Goal: Information Seeking & Learning: Check status

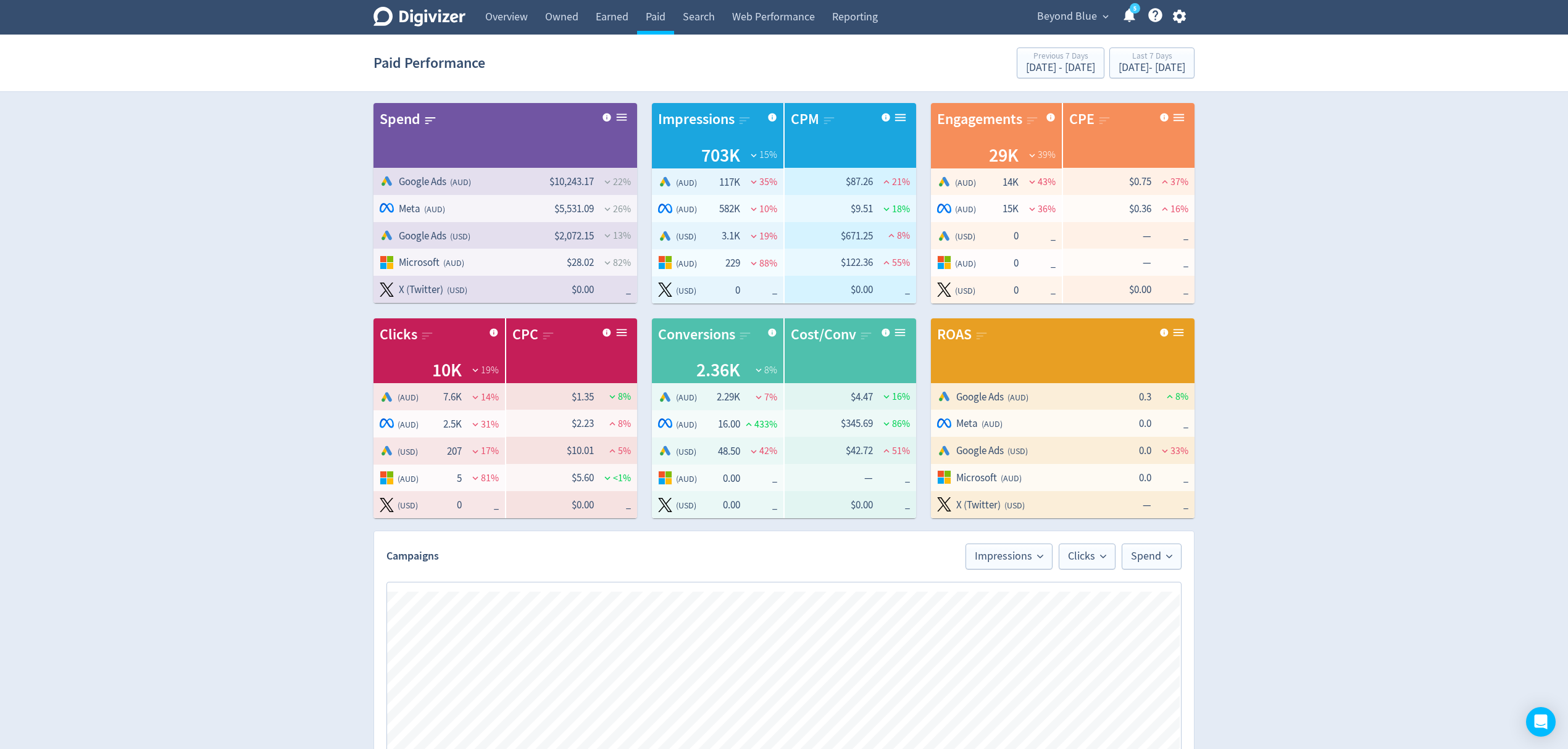
checkbox input "false"
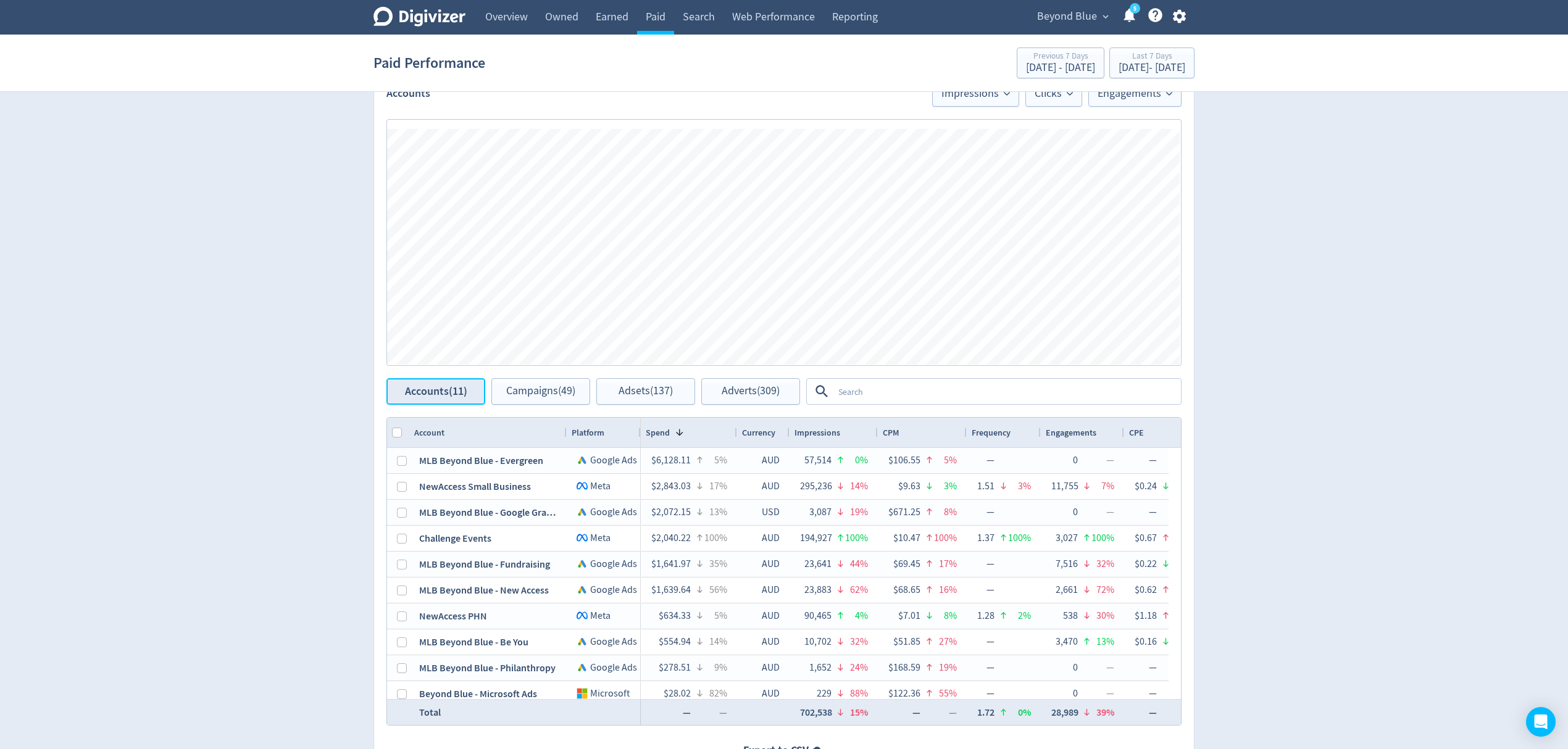
click at [439, 392] on span "Accounts (11)" at bounding box center [436, 391] width 62 height 12
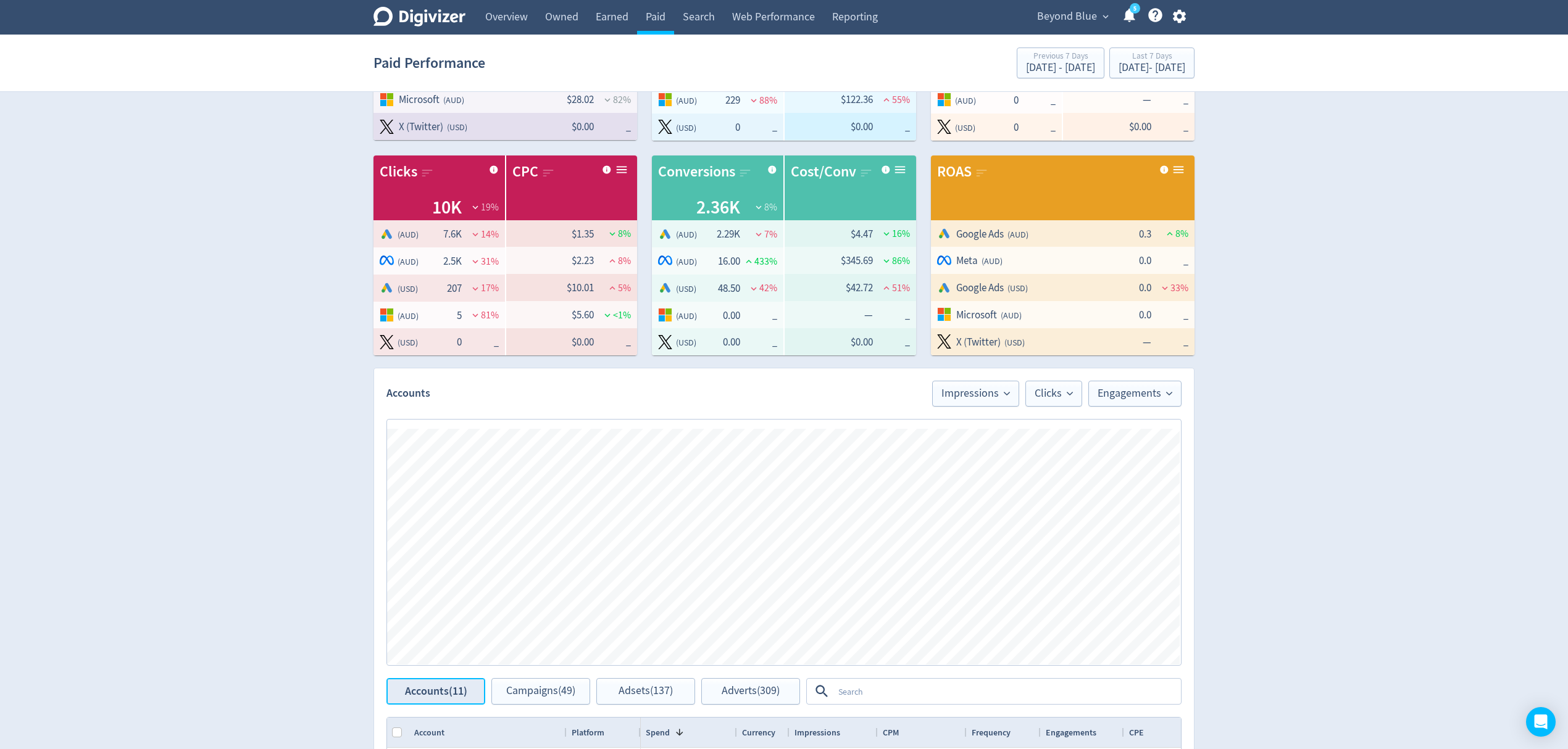
scroll to position [329, 0]
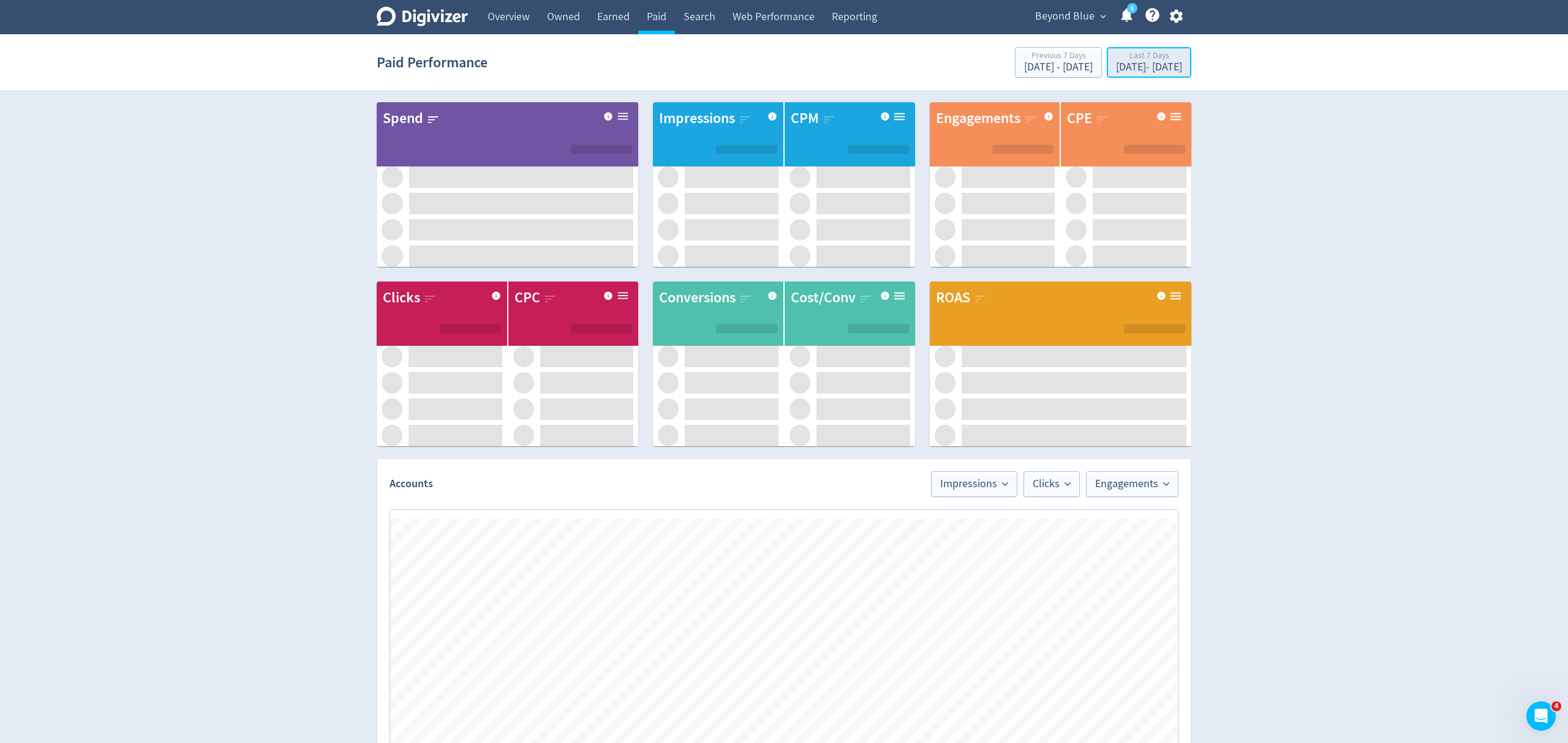
click at [1137, 66] on div "[DATE] - [DATE]" at bounding box center [1149, 67] width 66 height 11
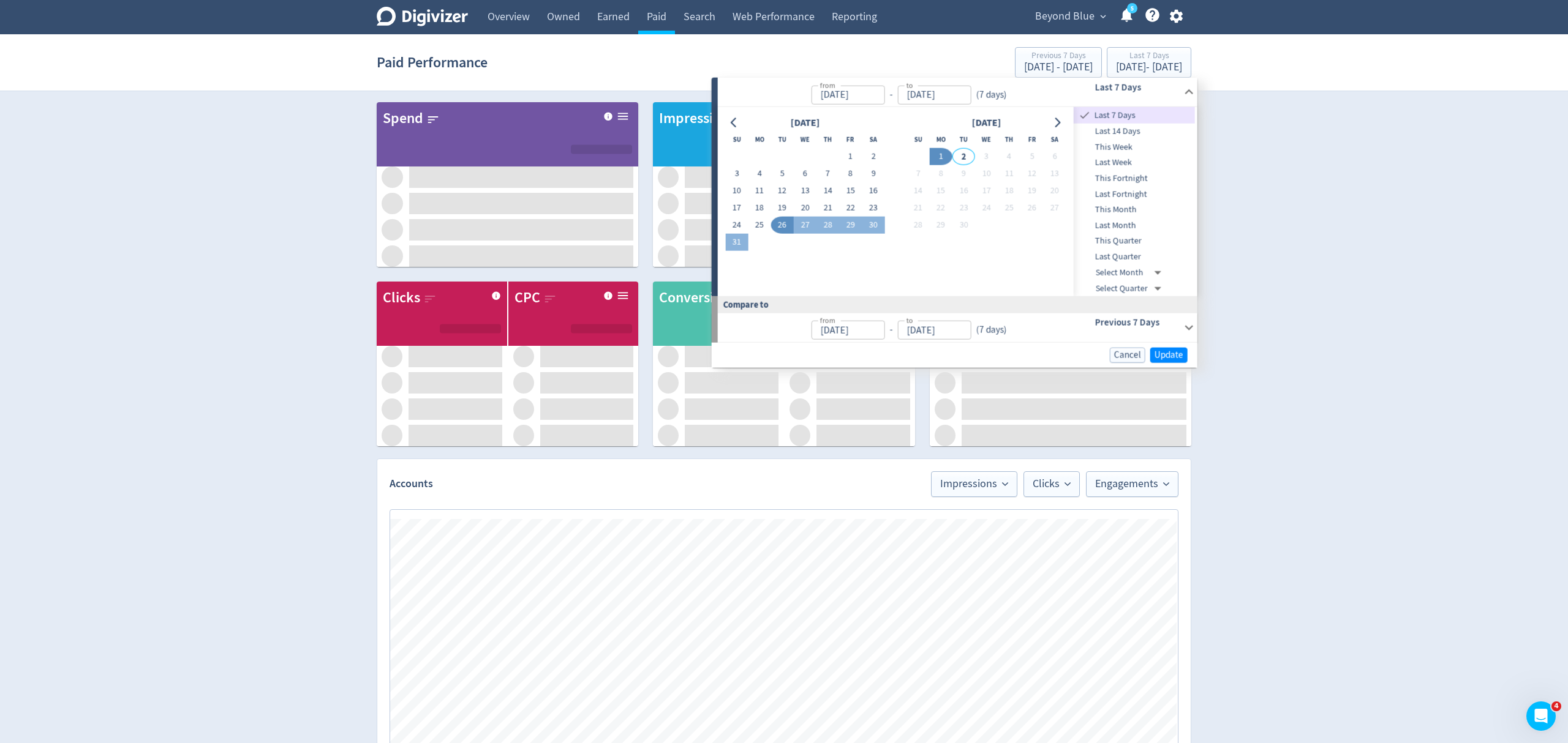
click at [1114, 130] on span "Last 14 Days" at bounding box center [1134, 131] width 122 height 13
click at [1154, 356] on span "Update" at bounding box center [1168, 355] width 29 height 9
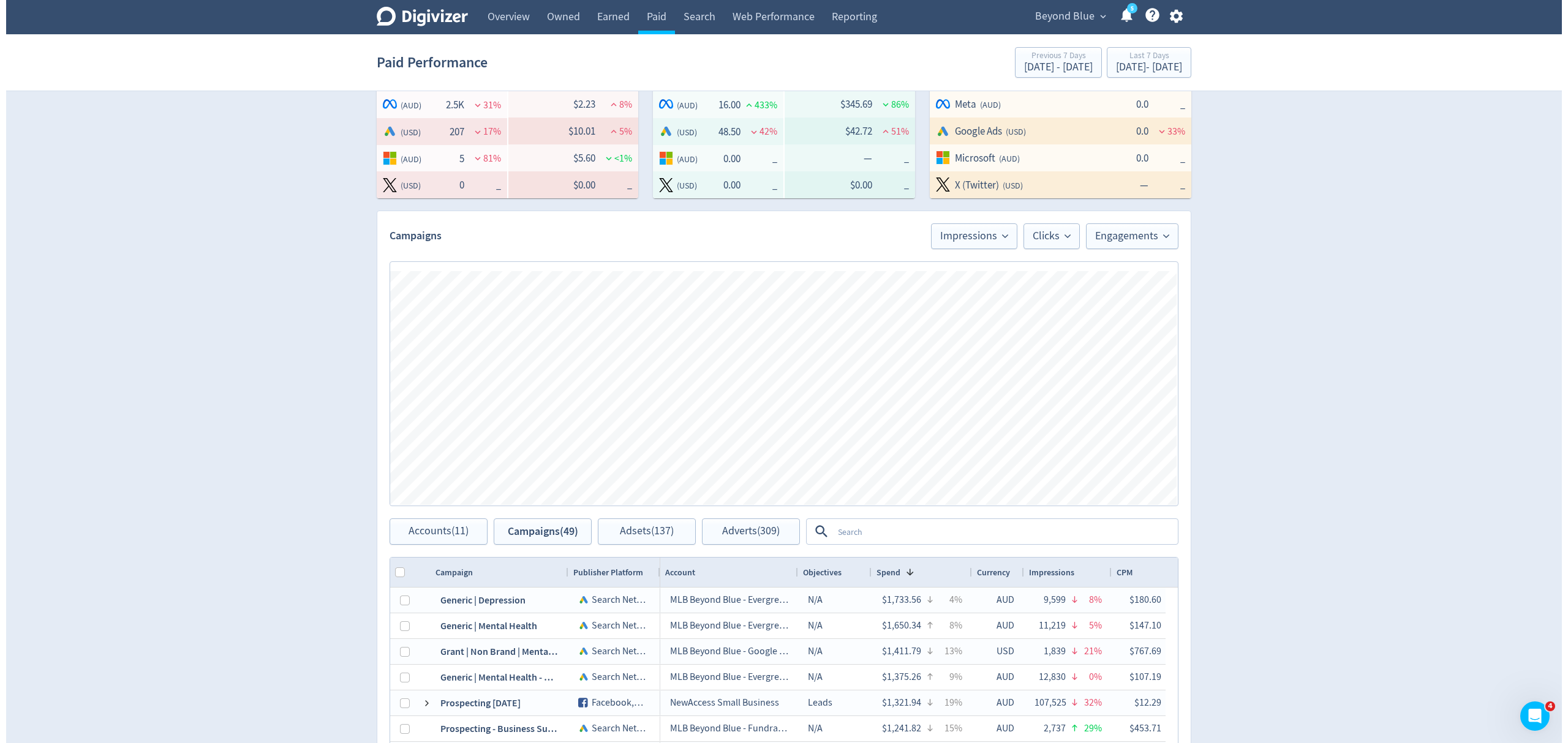
scroll to position [408, 0]
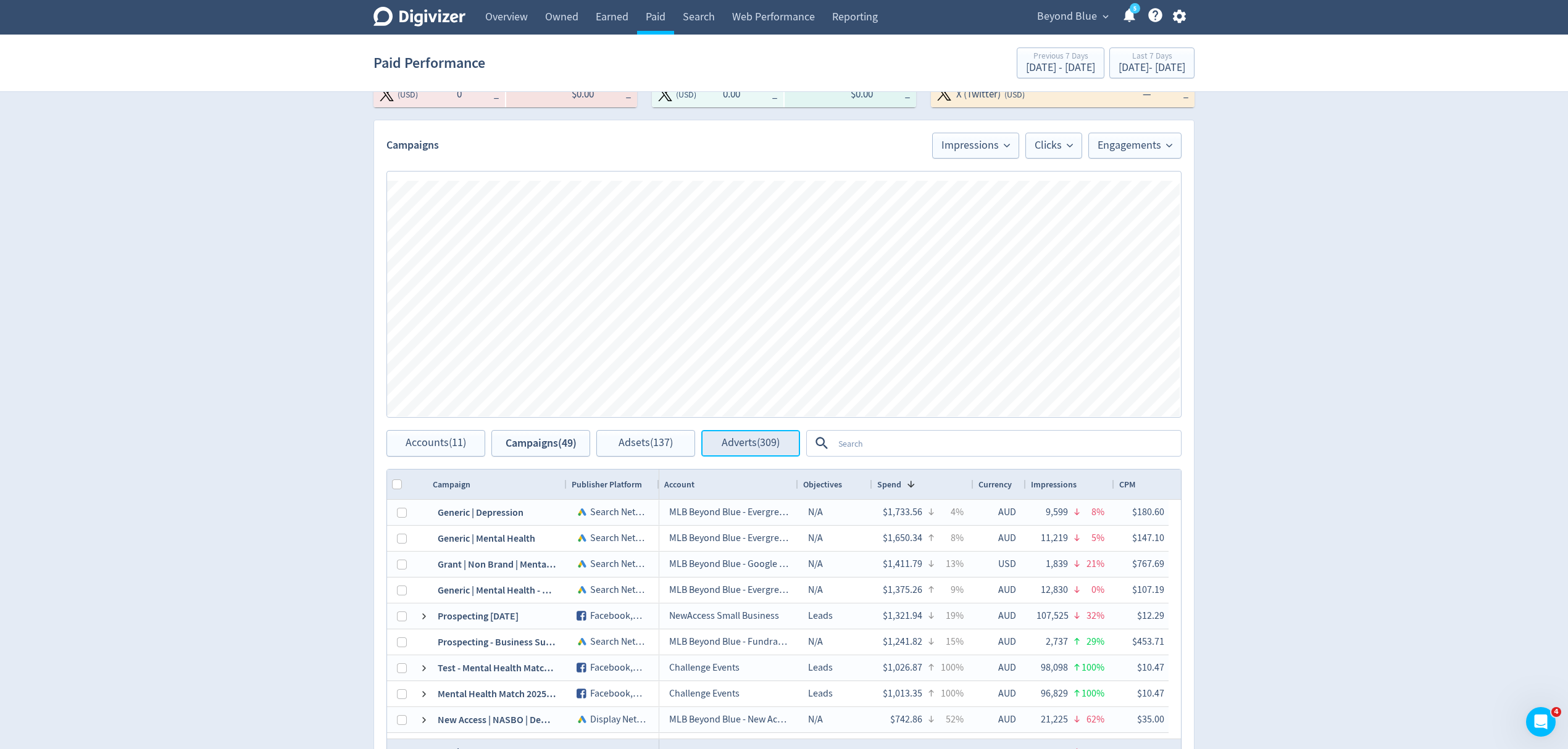
click at [732, 450] on span "Adverts (309)" at bounding box center [751, 443] width 58 height 12
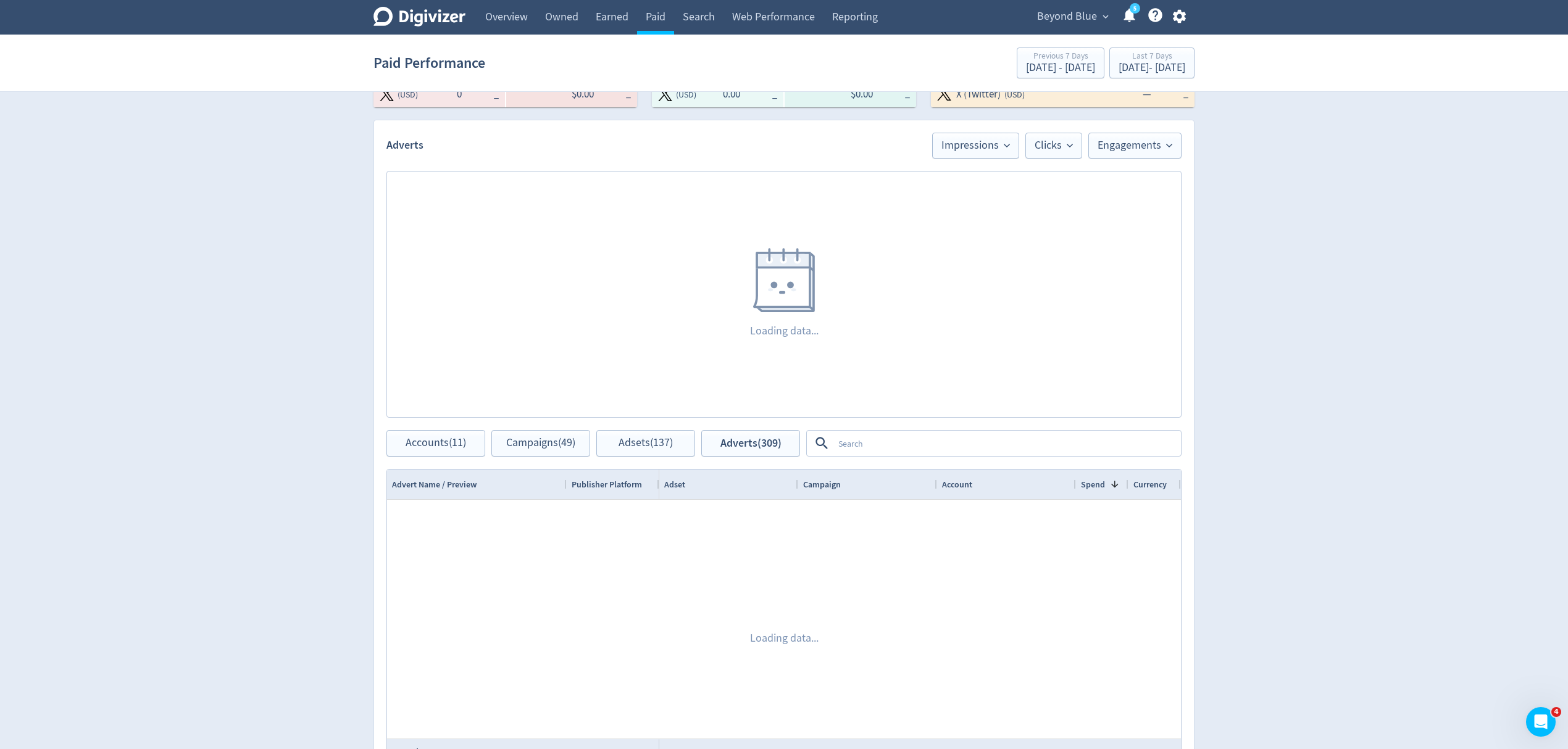
click at [862, 443] on textarea at bounding box center [1007, 444] width 346 height 23
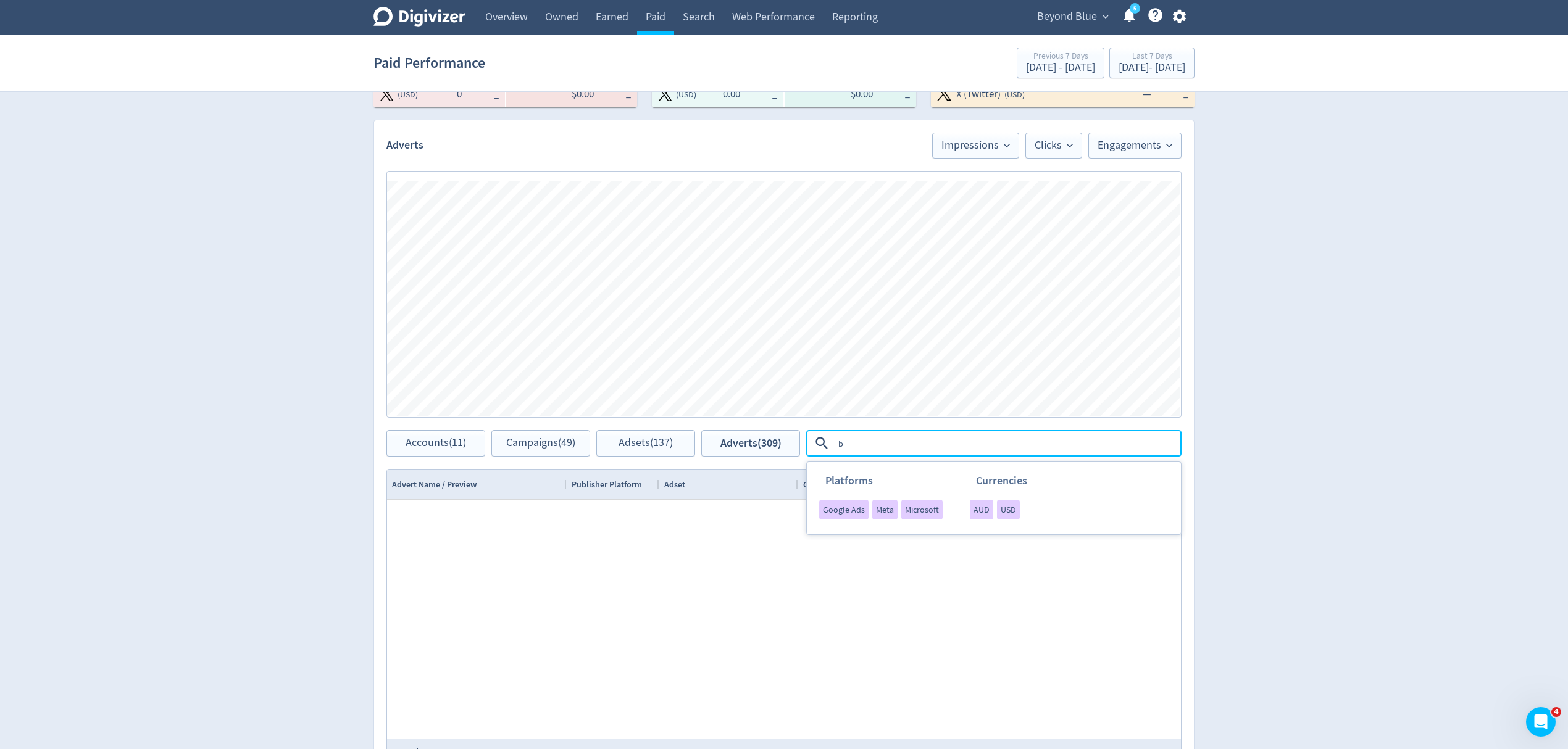
type textarea "b"
click at [1077, 29] on div "Beyond Blue expand_more 5 Help Center - Searchable support on using Digivizer" at bounding box center [1109, 17] width 171 height 35
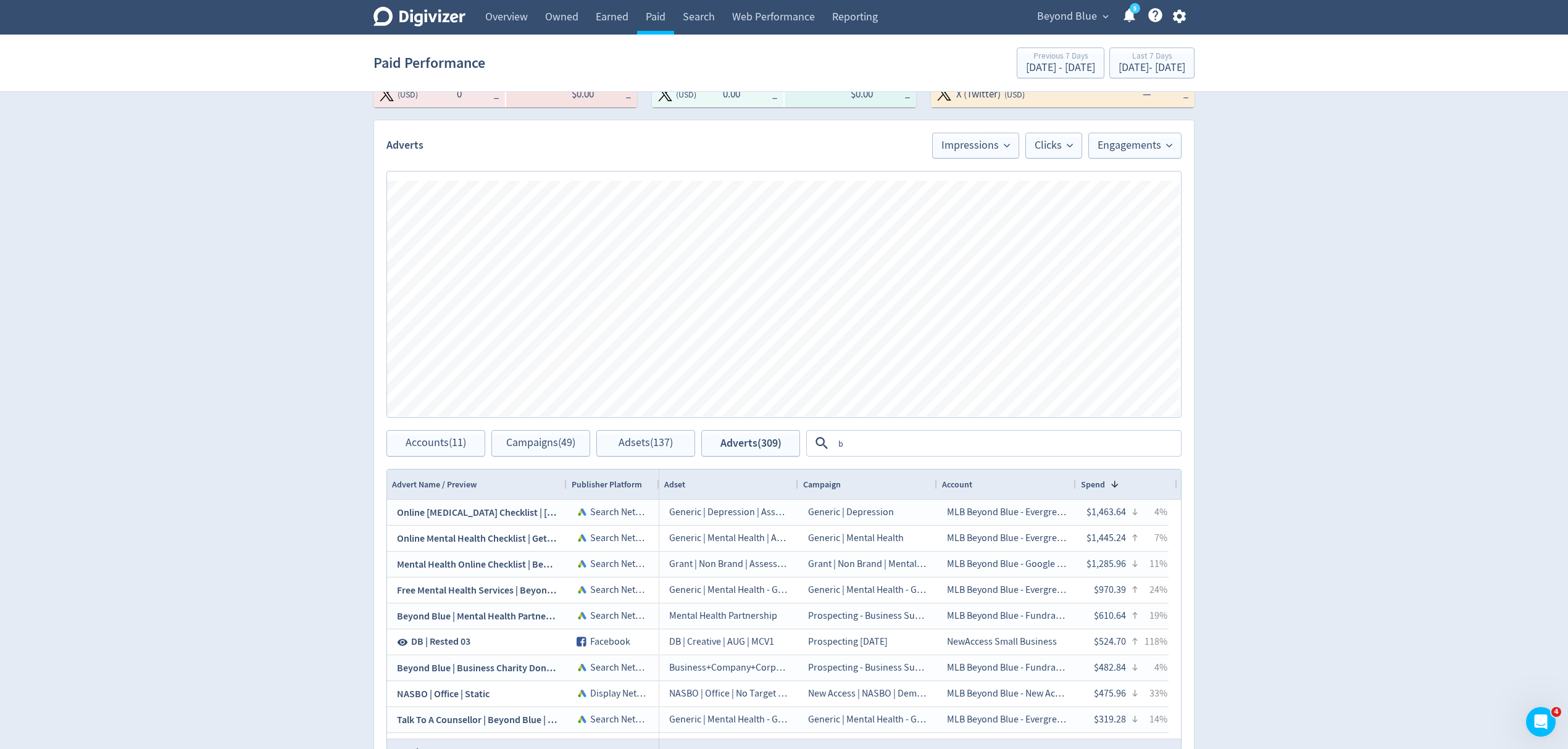
click at [1071, 17] on span "Beyond Blue" at bounding box center [1067, 17] width 60 height 20
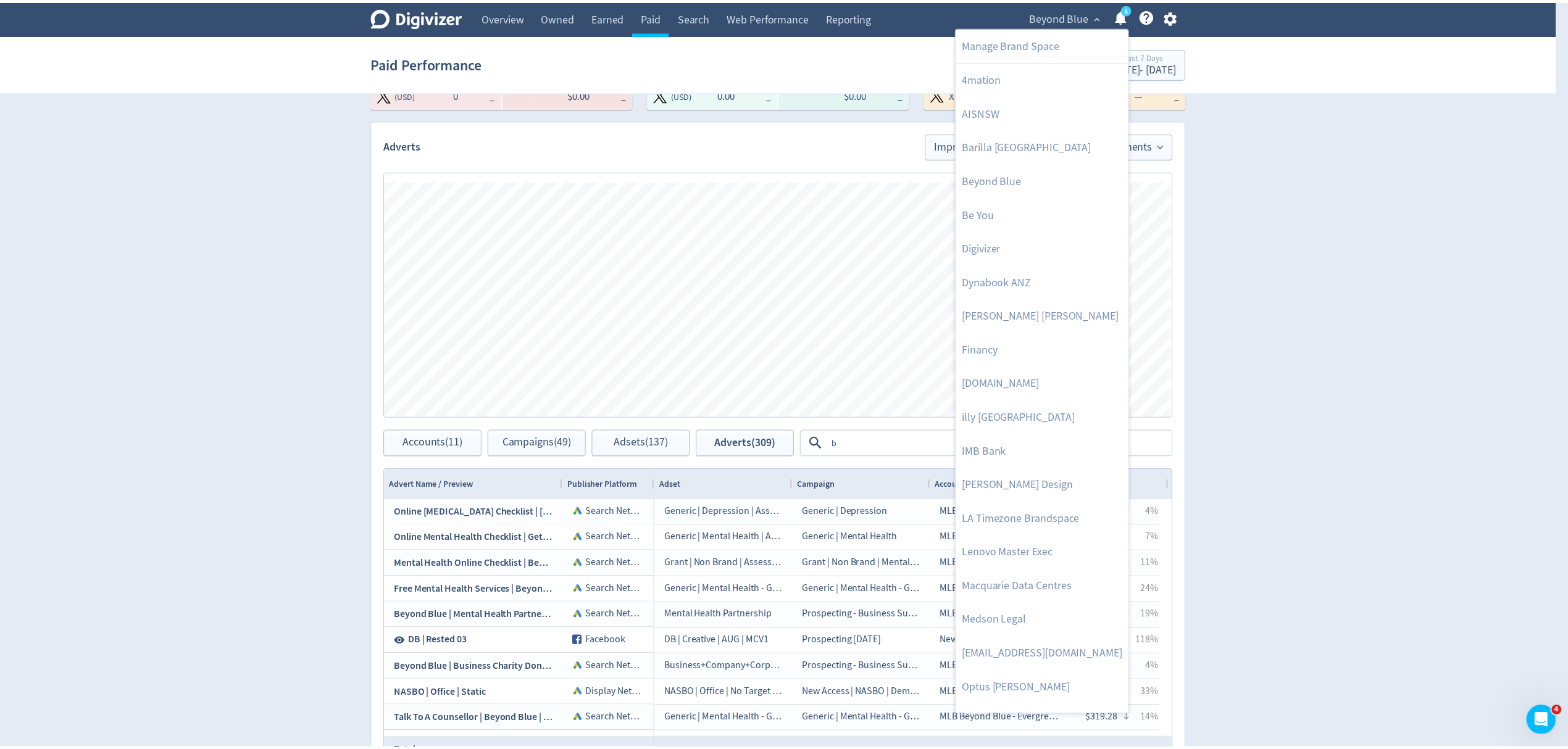
scroll to position [568, 0]
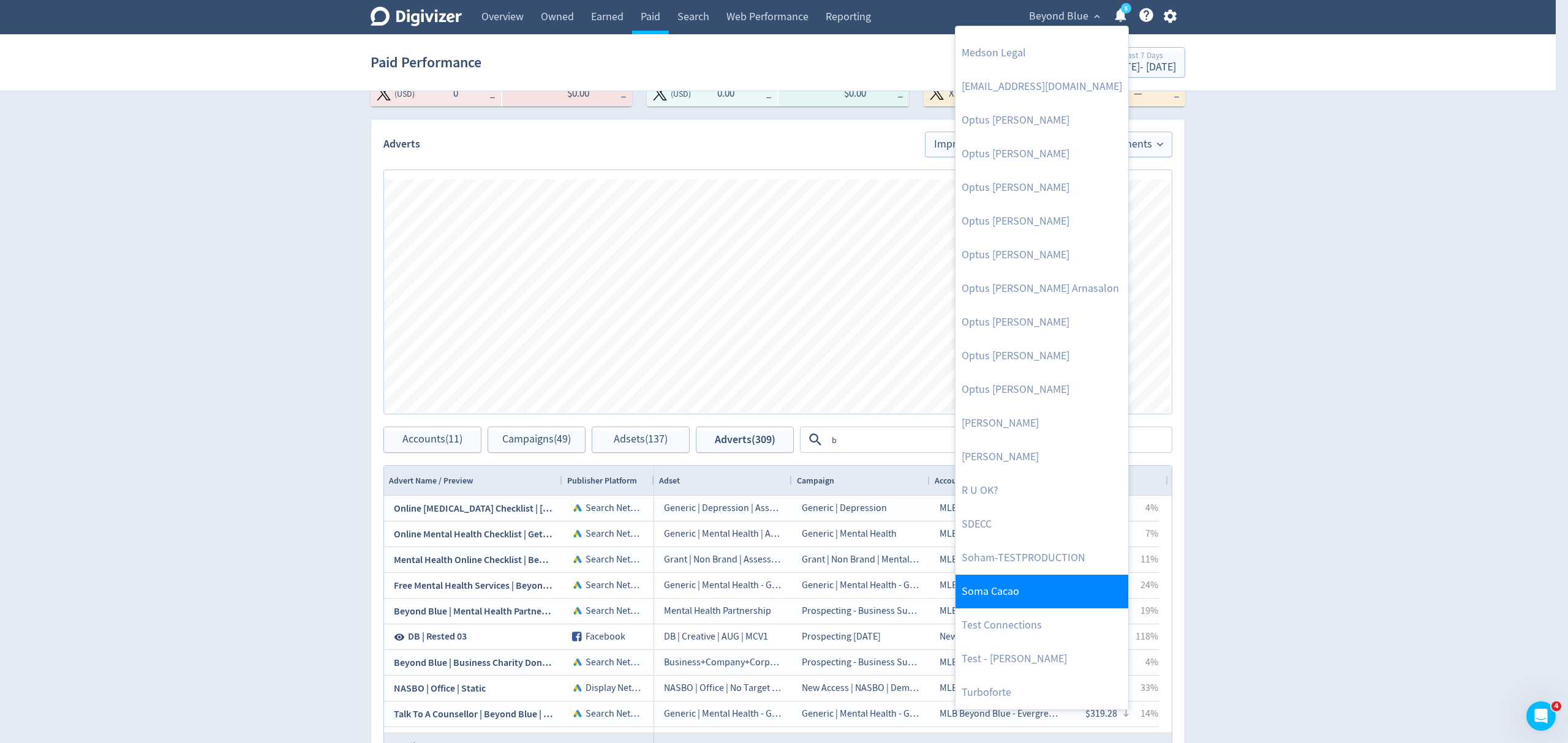
click at [980, 595] on link "Soma Cacao" at bounding box center [1041, 592] width 172 height 34
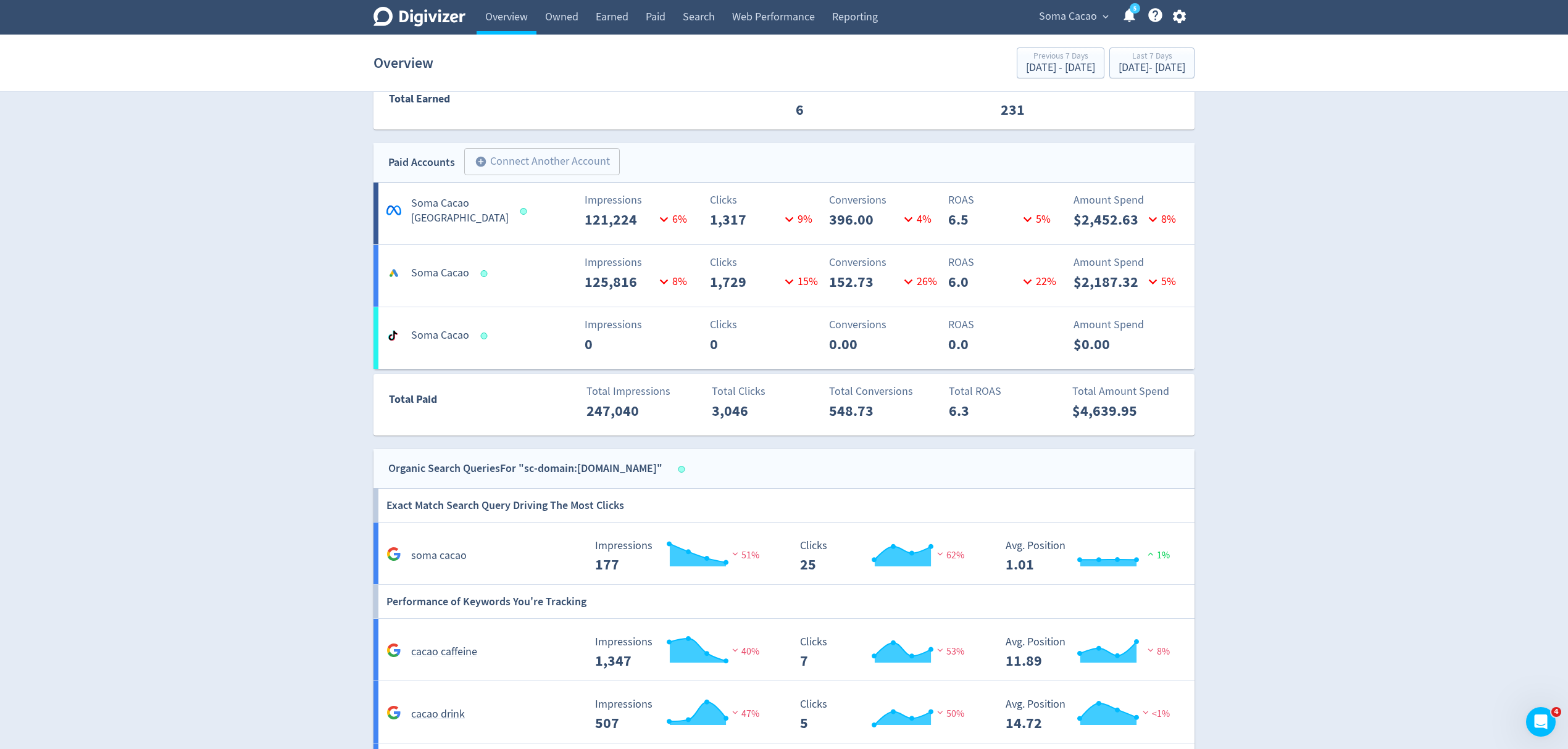
scroll to position [823, 0]
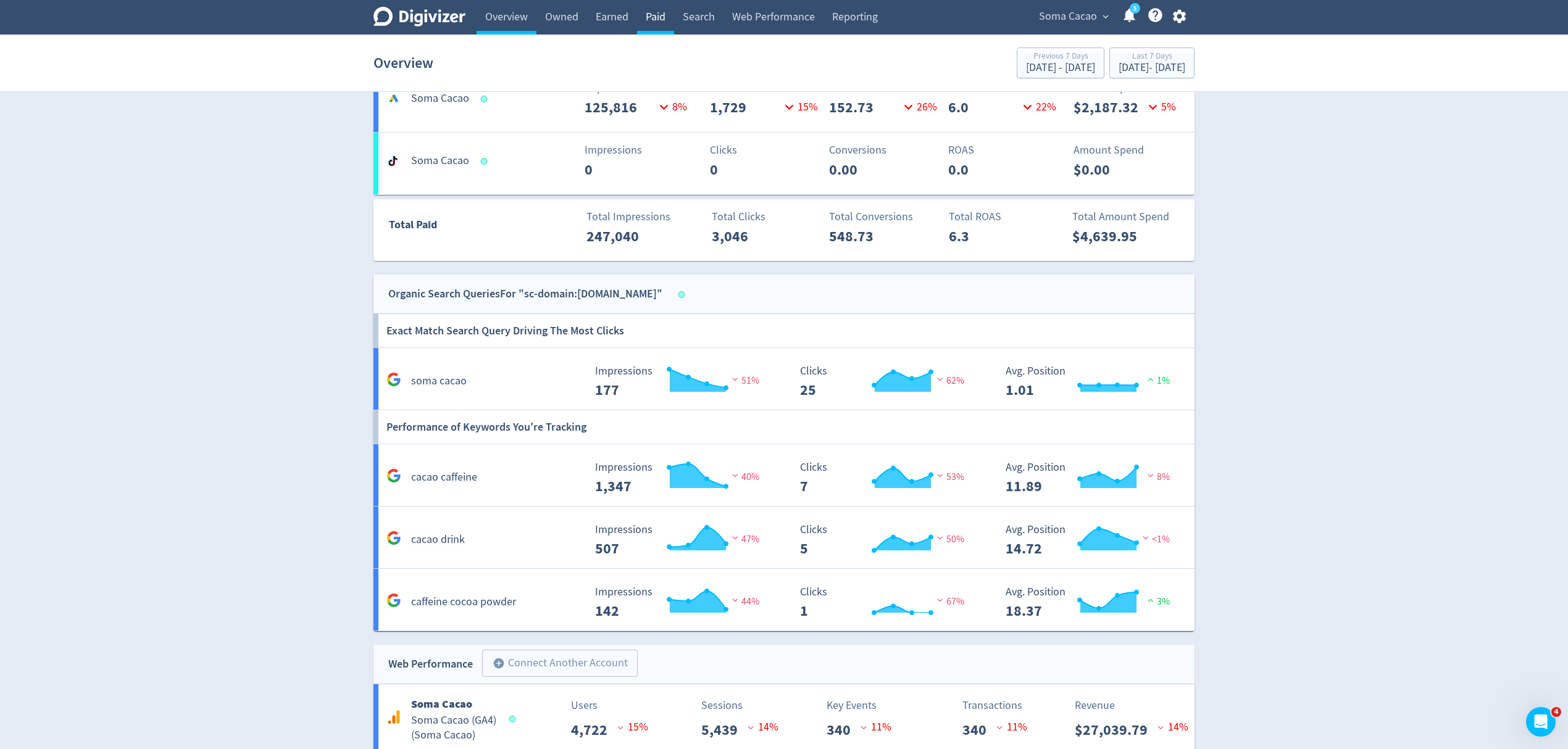
click at [658, 15] on link "Paid" at bounding box center [656, 17] width 37 height 35
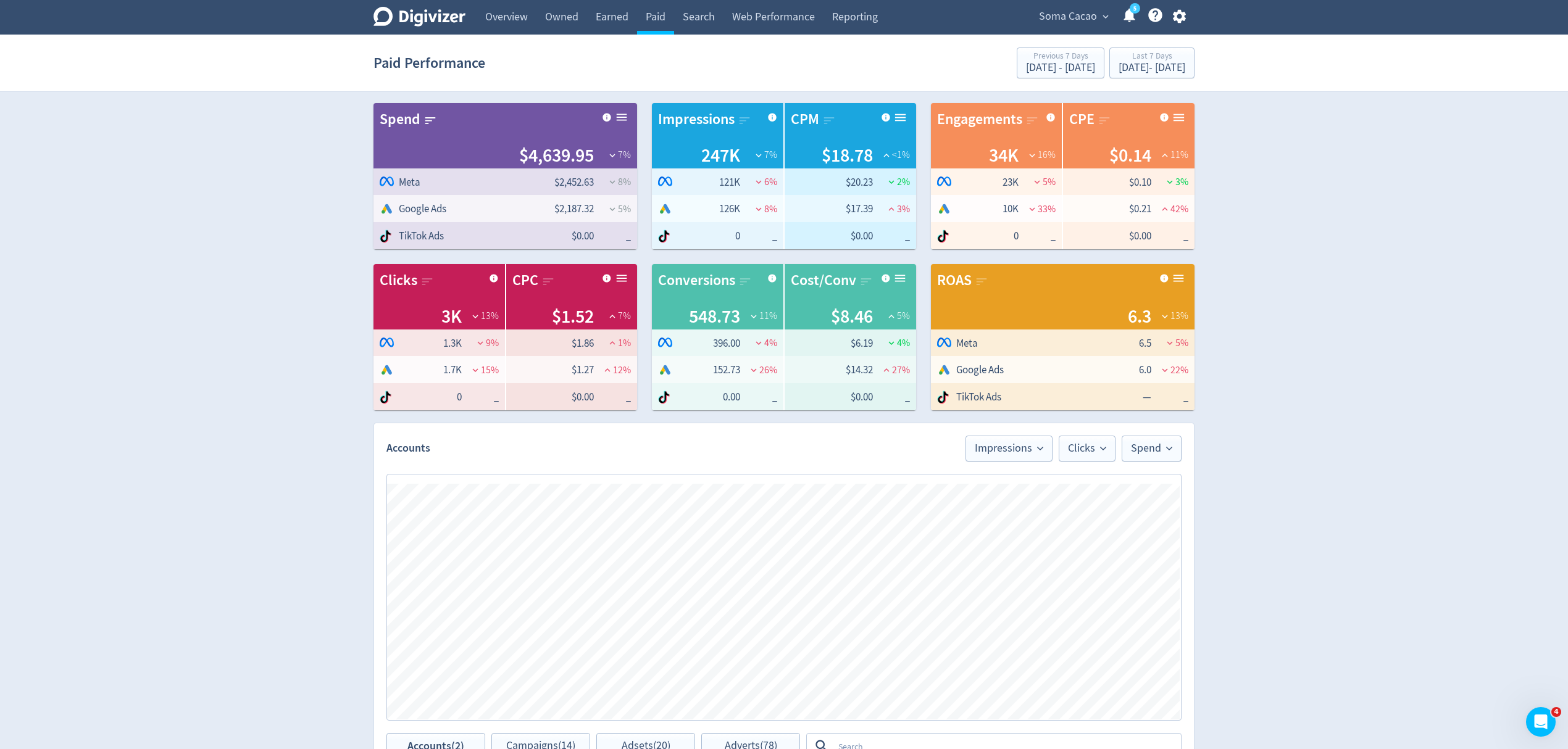
scroll to position [329, 0]
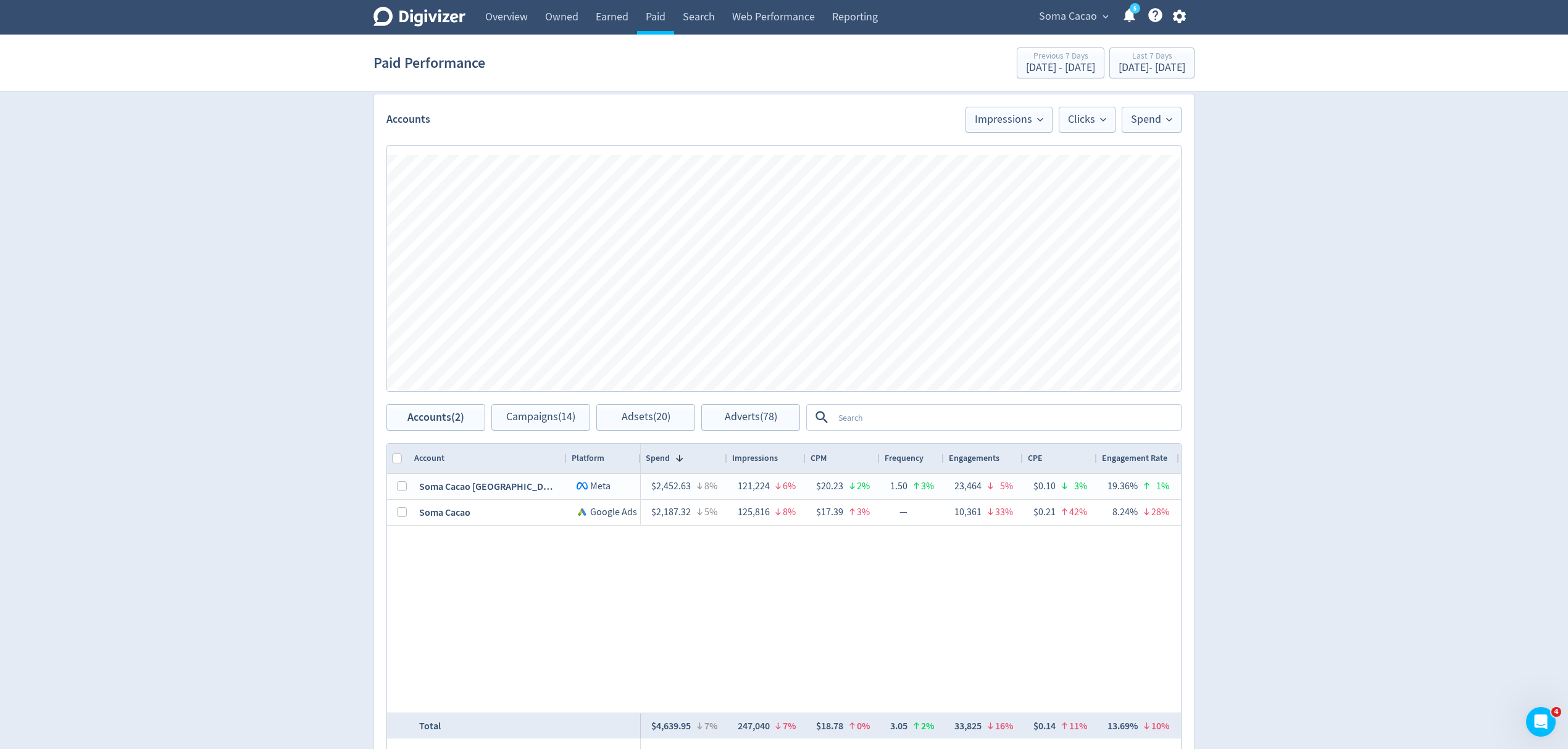
click at [883, 423] on textarea at bounding box center [1007, 417] width 346 height 23
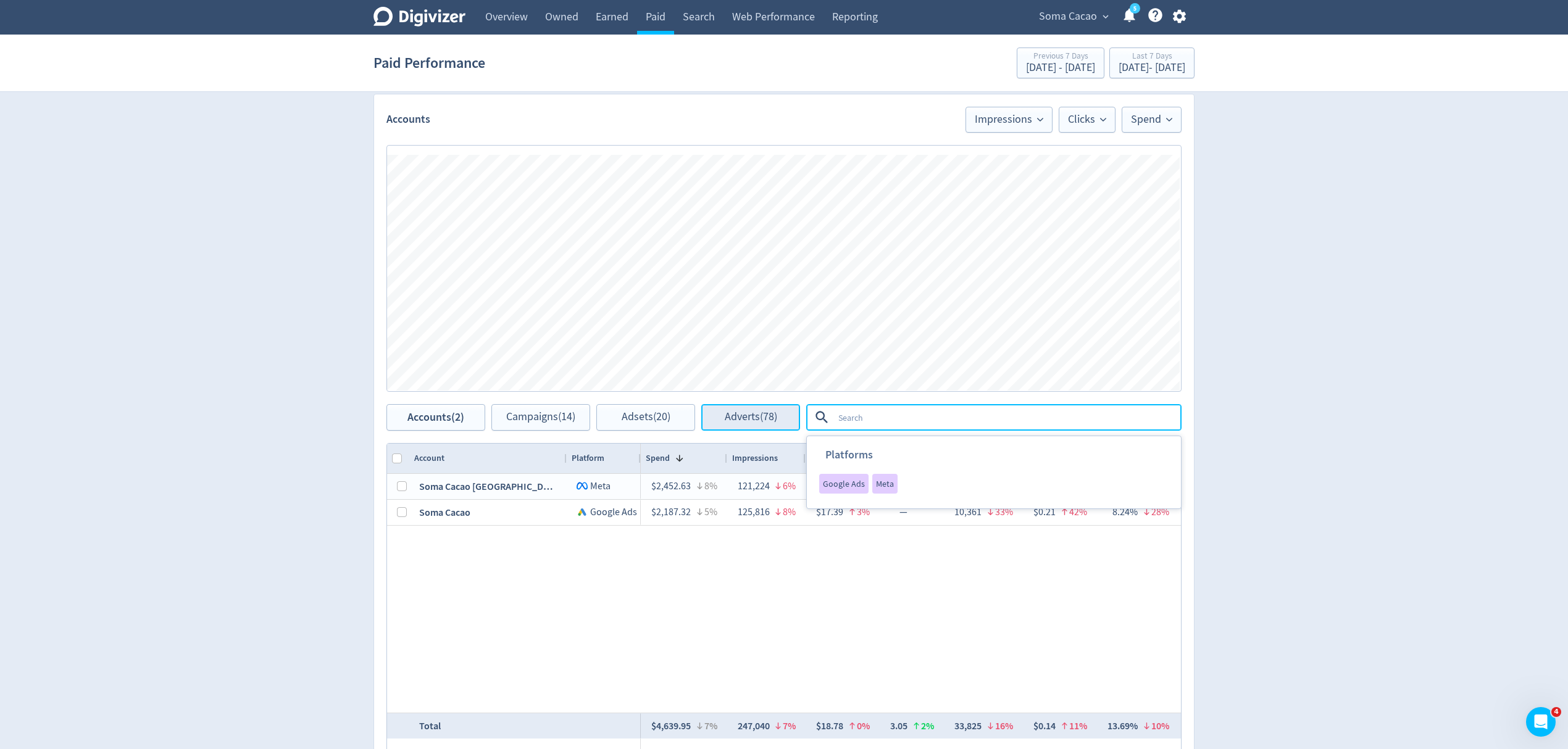
click at [781, 423] on button "Adverts (78)" at bounding box center [751, 417] width 99 height 26
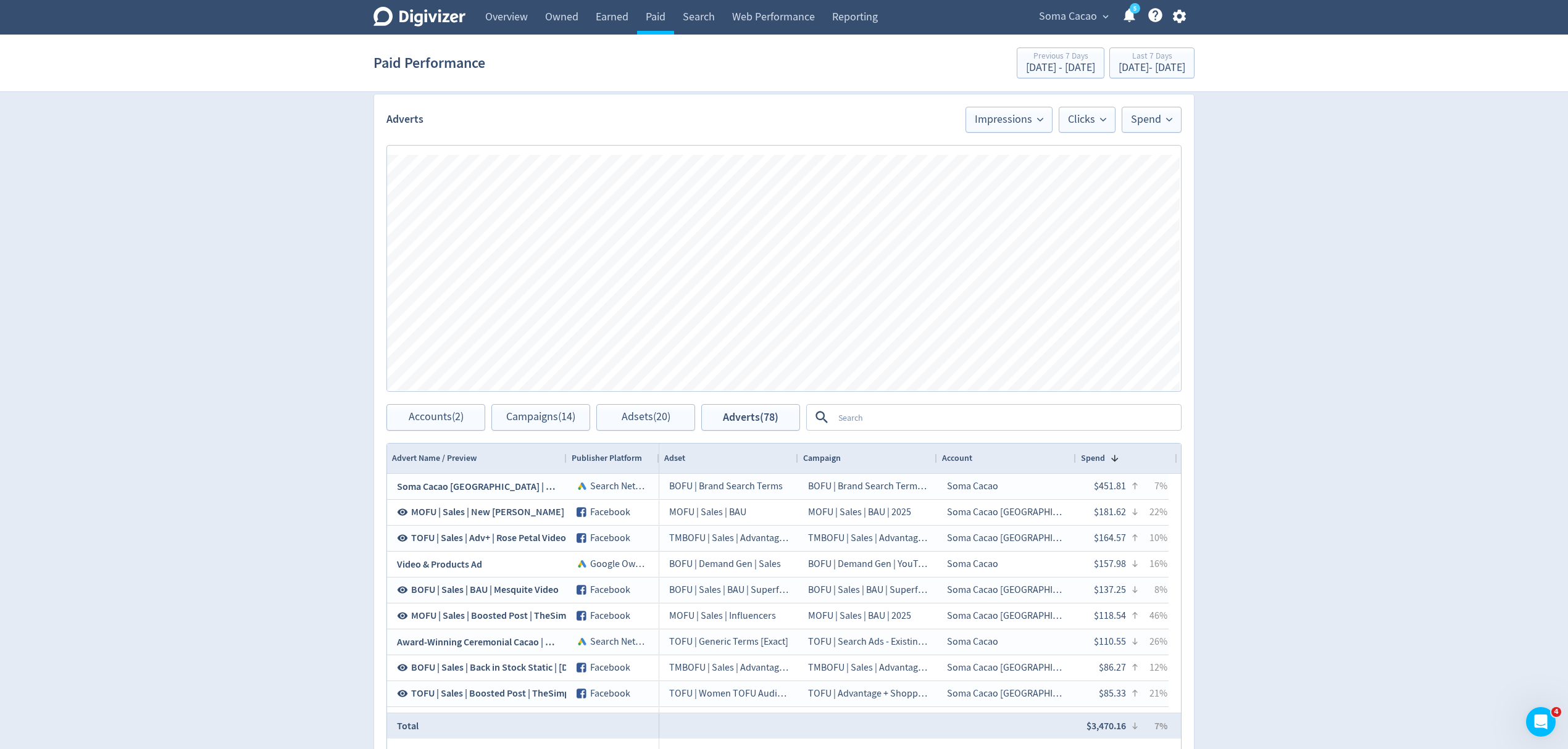
click at [849, 418] on textarea at bounding box center [1007, 417] width 346 height 23
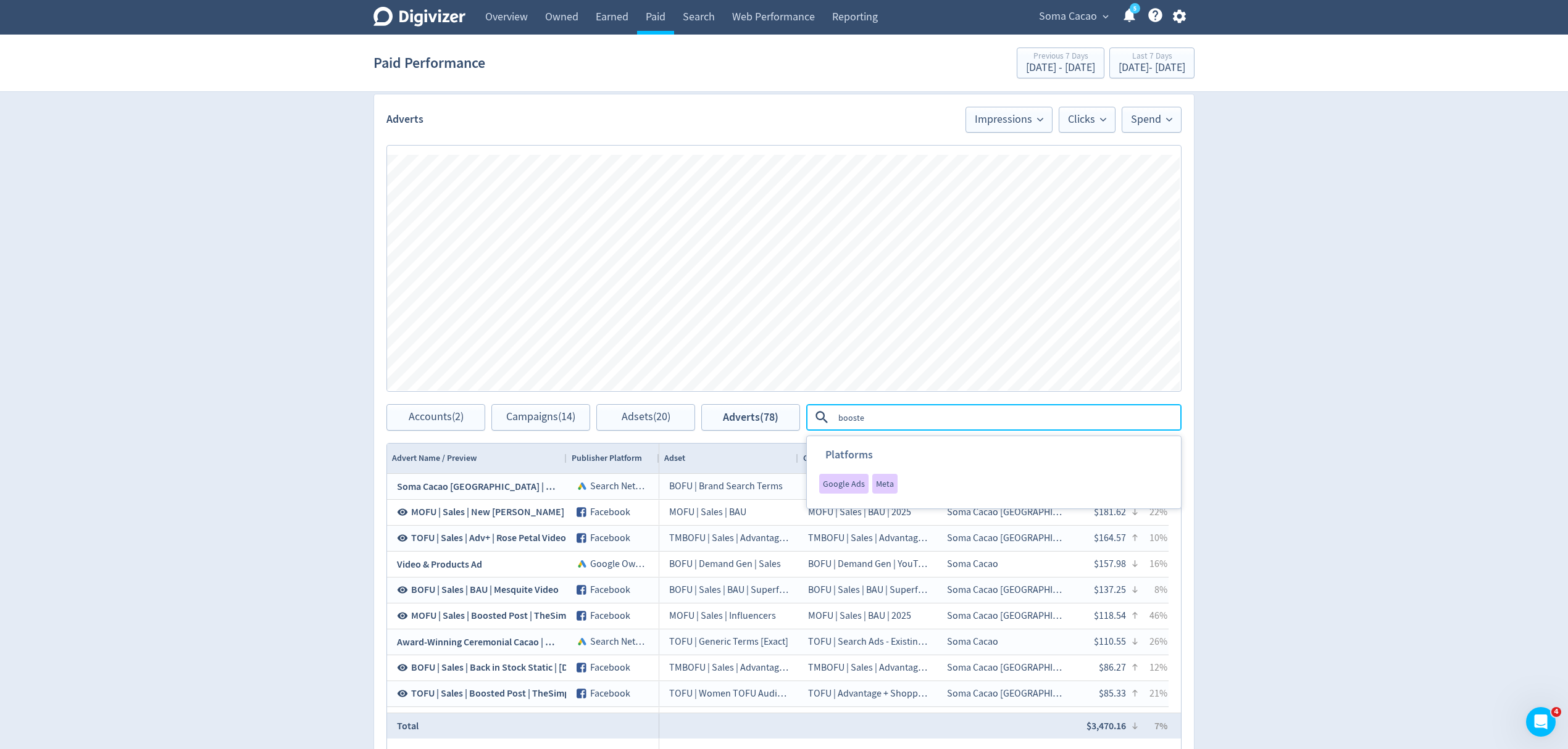
type textarea "boosted"
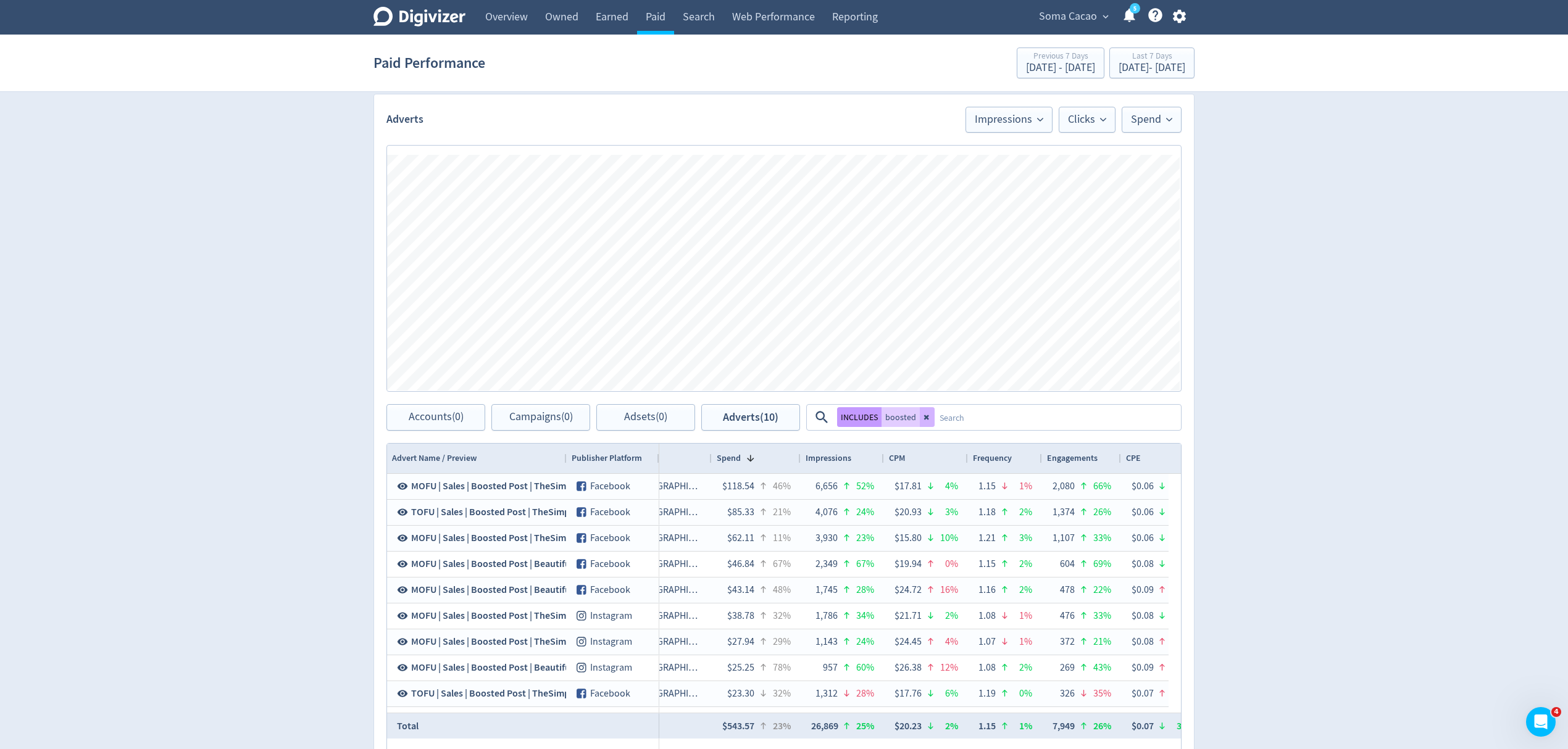
click at [858, 417] on button "INCLUDES" at bounding box center [859, 417] width 44 height 20
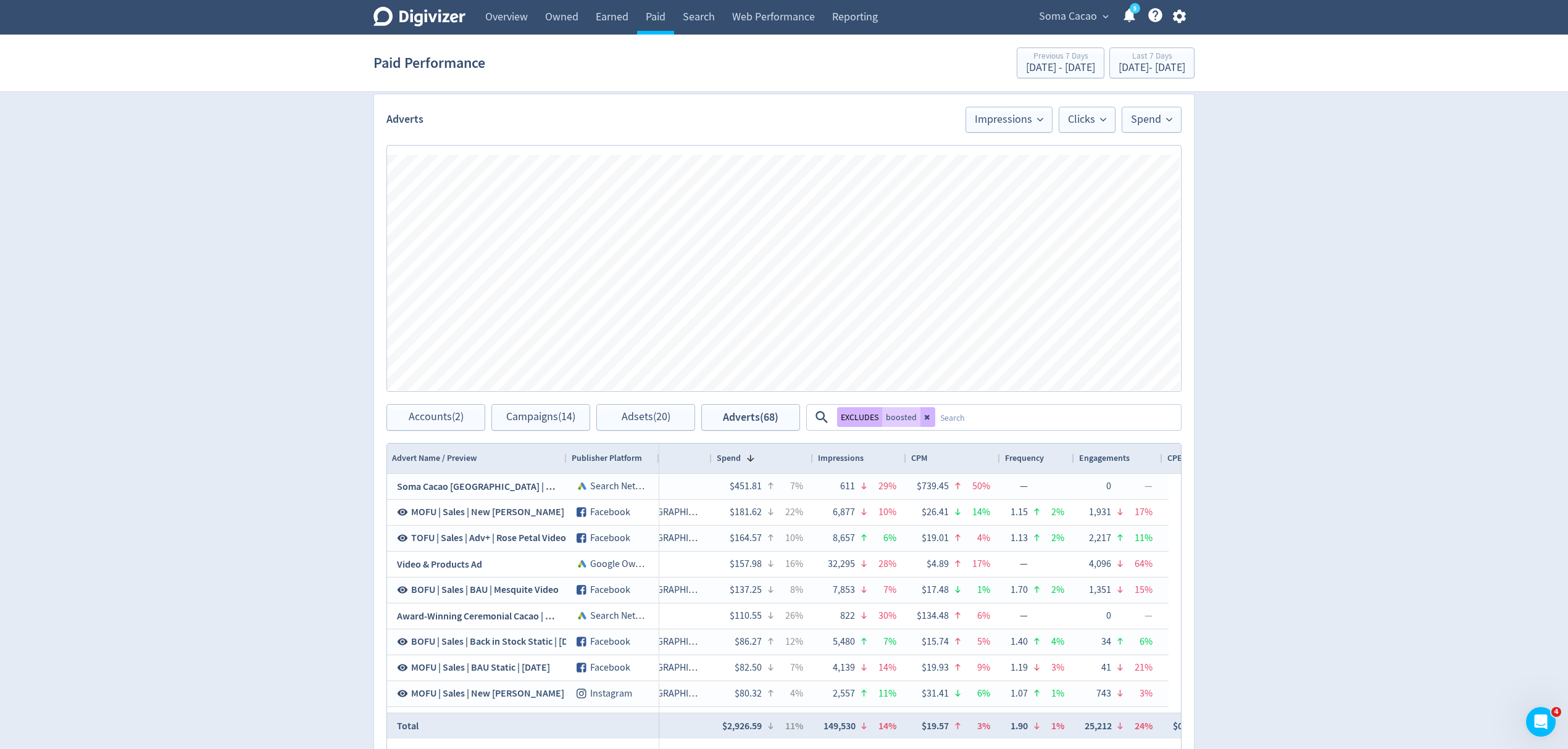
click at [815, 459] on div at bounding box center [813, 459] width 5 height 29
click at [1119, 67] on div "[DATE] - [DATE]" at bounding box center [1152, 67] width 67 height 11
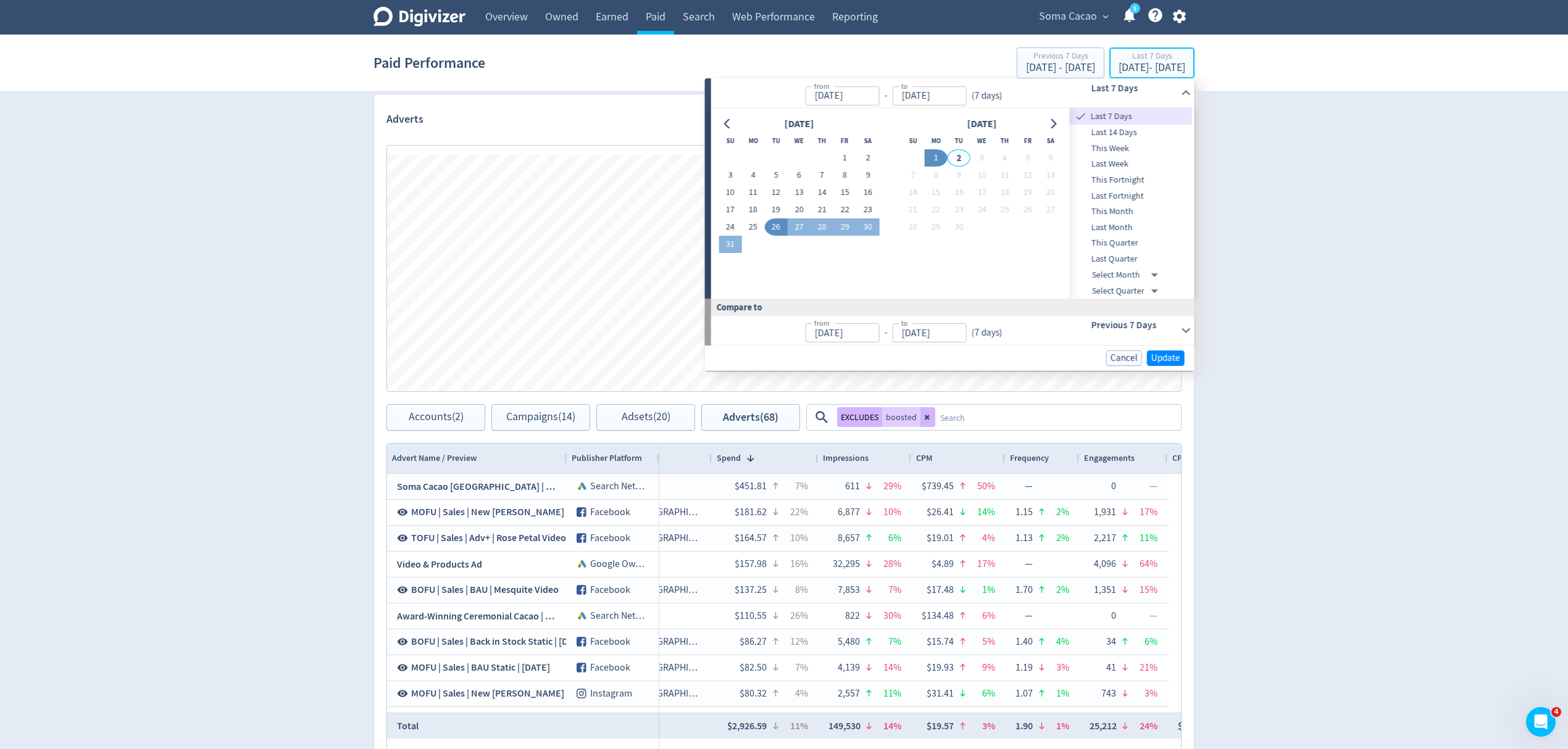
type input "[DATE]"
click at [841, 156] on button "1" at bounding box center [845, 158] width 23 height 17
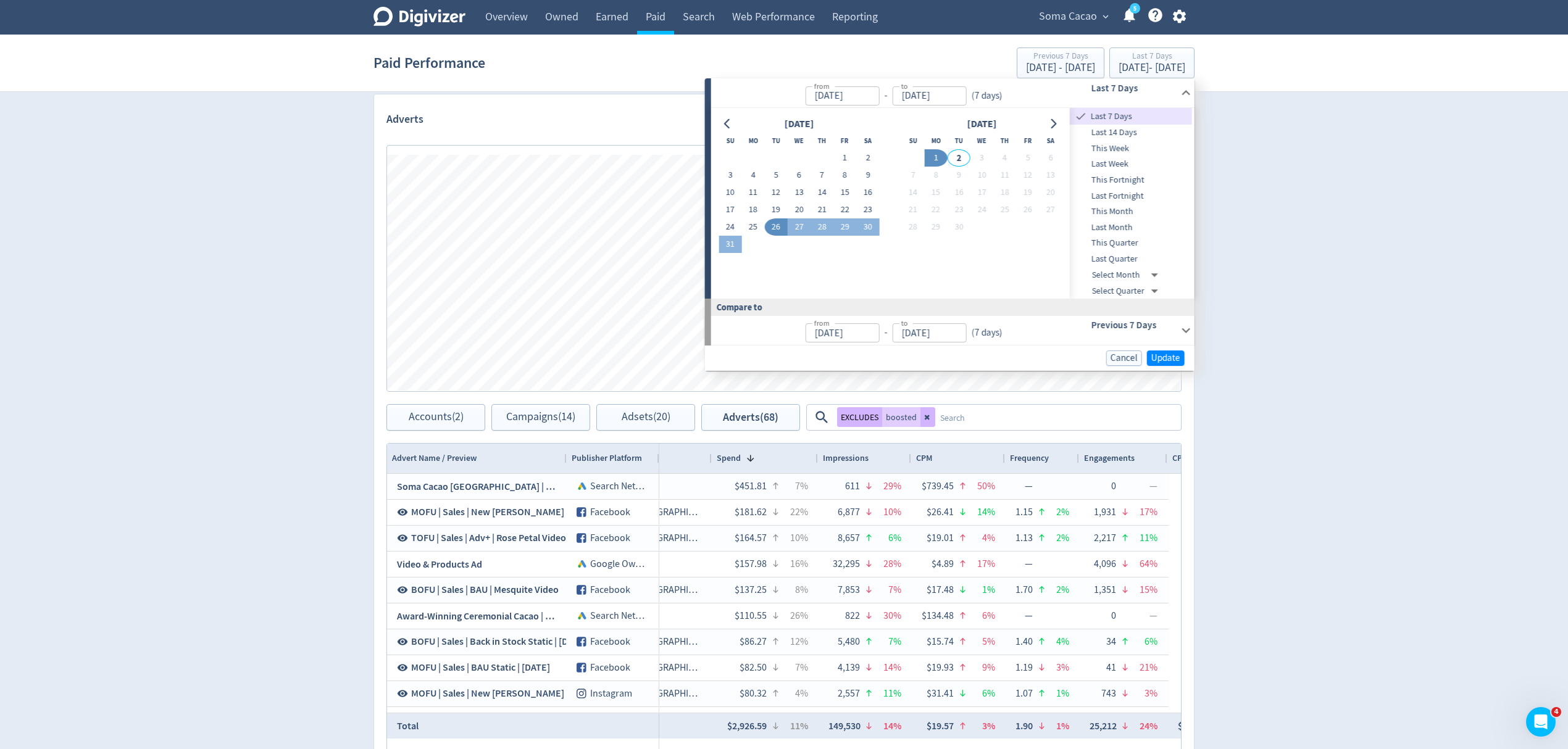
type input "[DATE]"
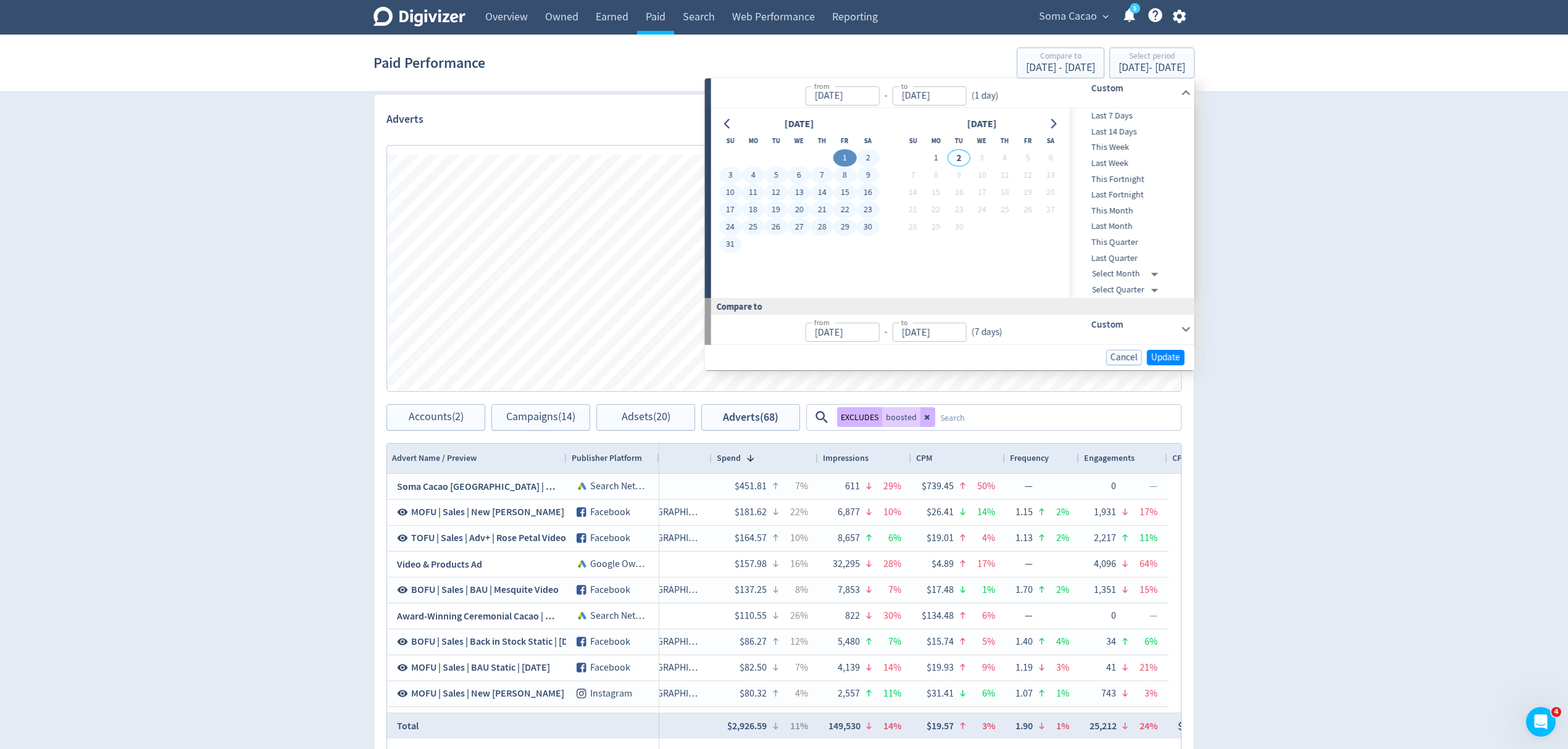
click at [732, 246] on button "31" at bounding box center [730, 244] width 23 height 17
type input "[DATE]"
click at [1179, 355] on span "Update" at bounding box center [1166, 357] width 29 height 9
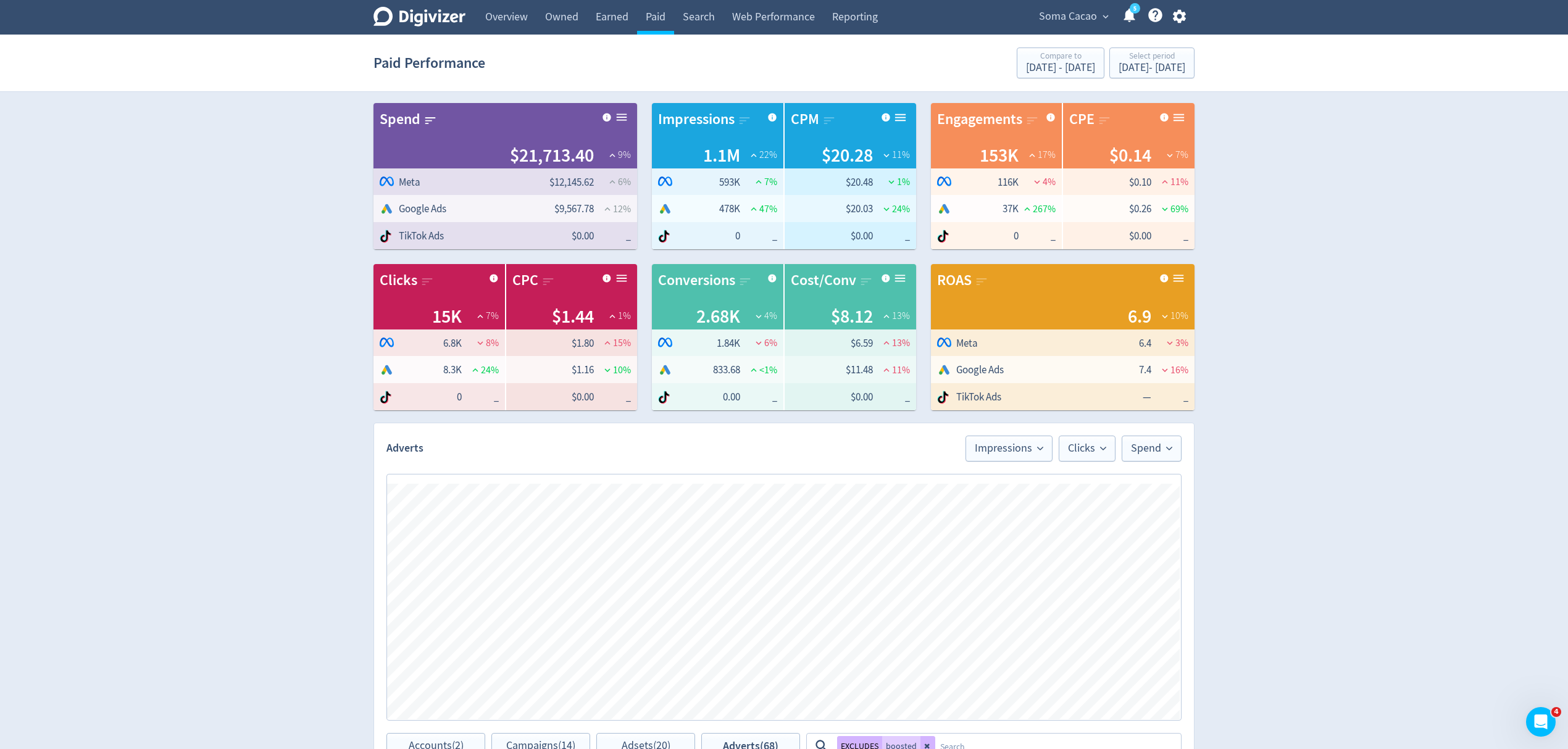
scroll to position [329, 0]
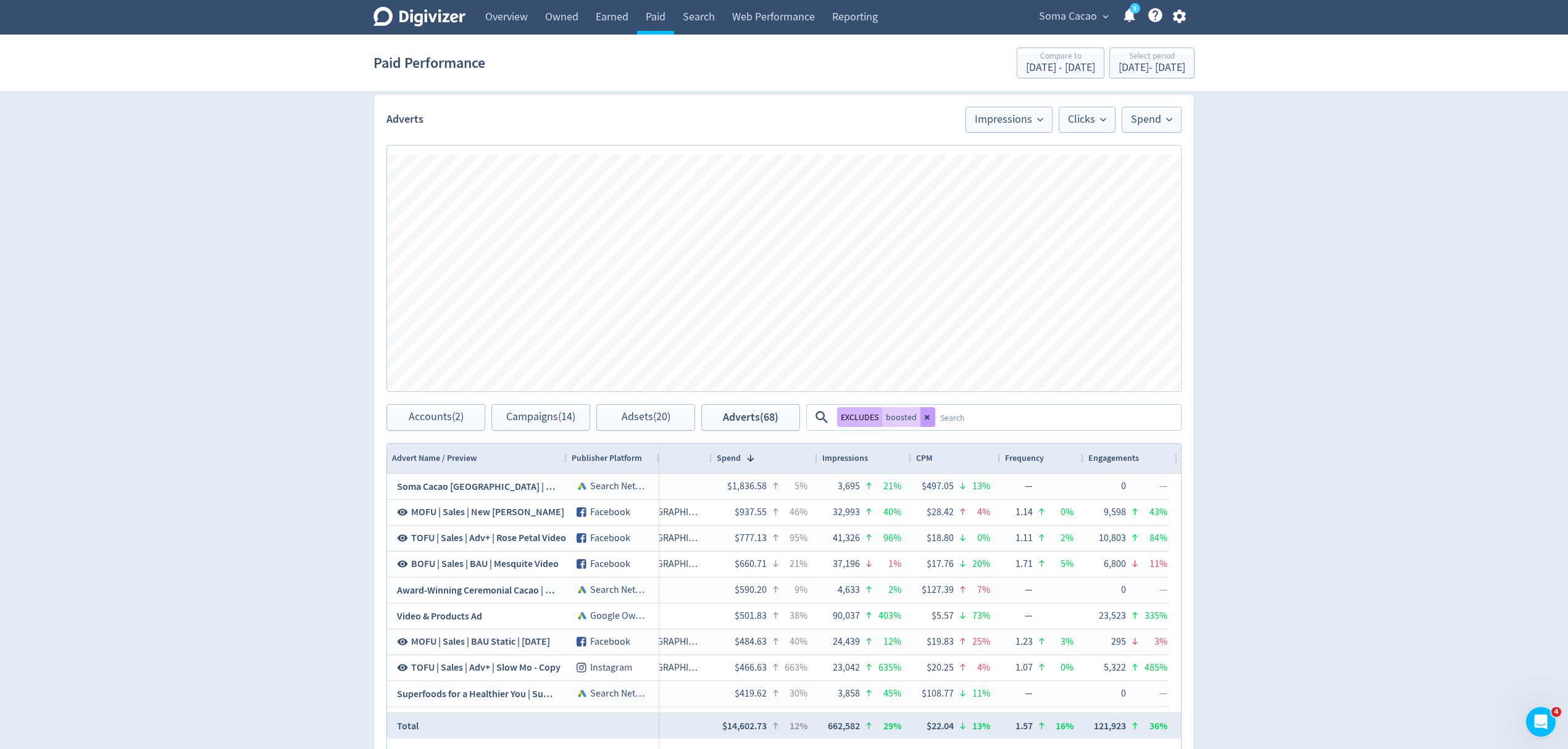
click at [925, 419] on icon at bounding box center [928, 418] width 5 height 5
click at [856, 416] on textarea at bounding box center [1007, 417] width 346 height 23
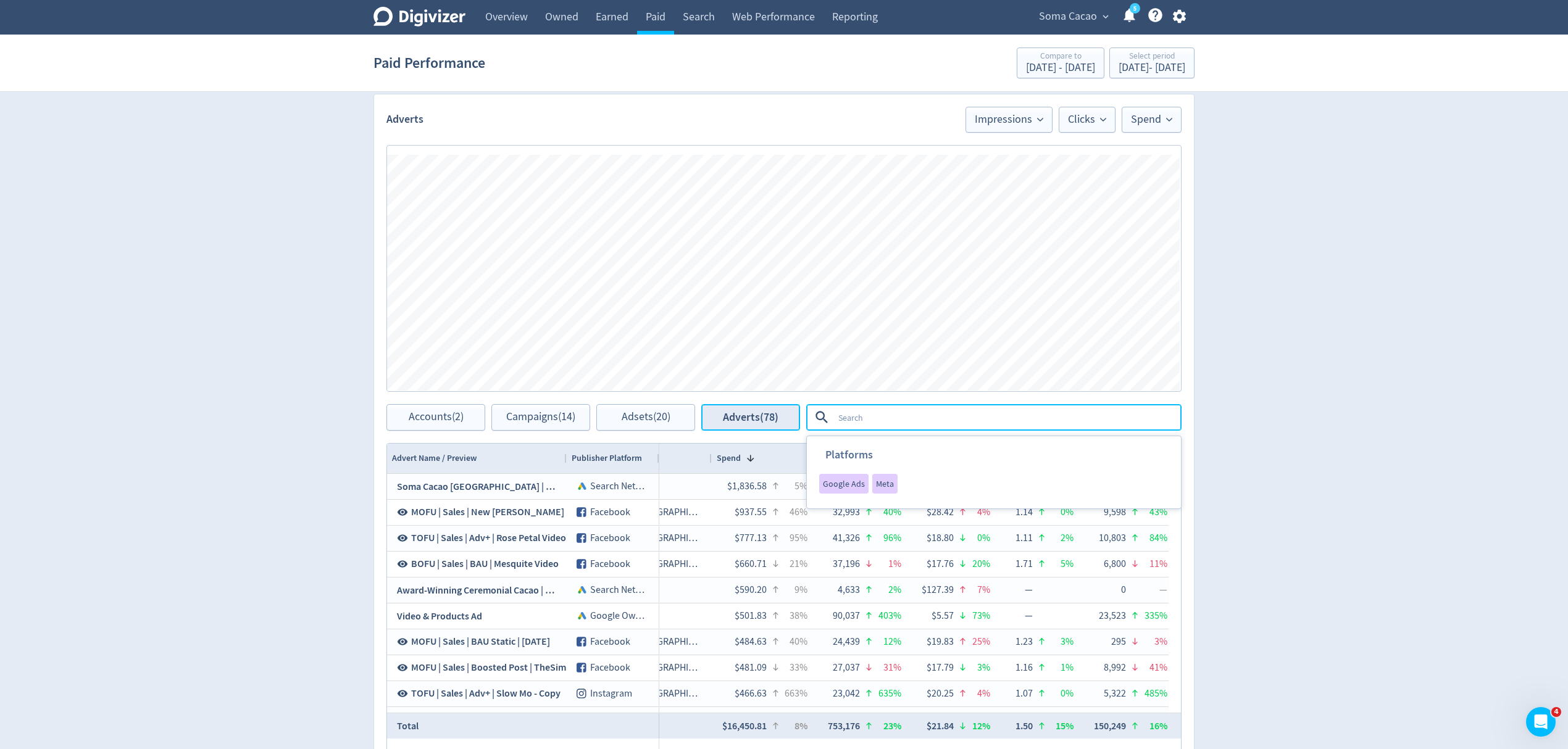
click at [771, 423] on span "Adverts (78)" at bounding box center [751, 417] width 56 height 12
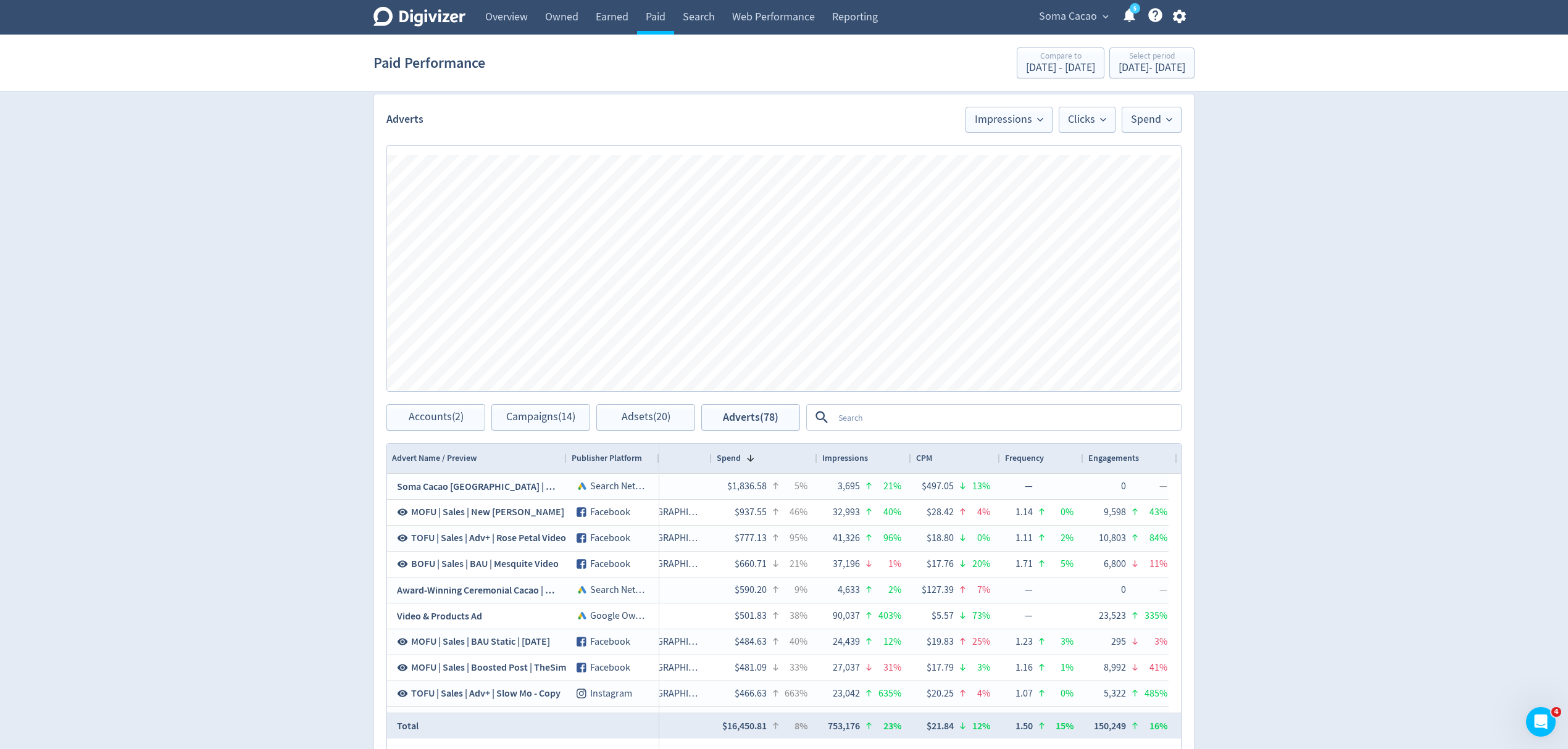
click at [853, 415] on textarea at bounding box center [1007, 417] width 346 height 23
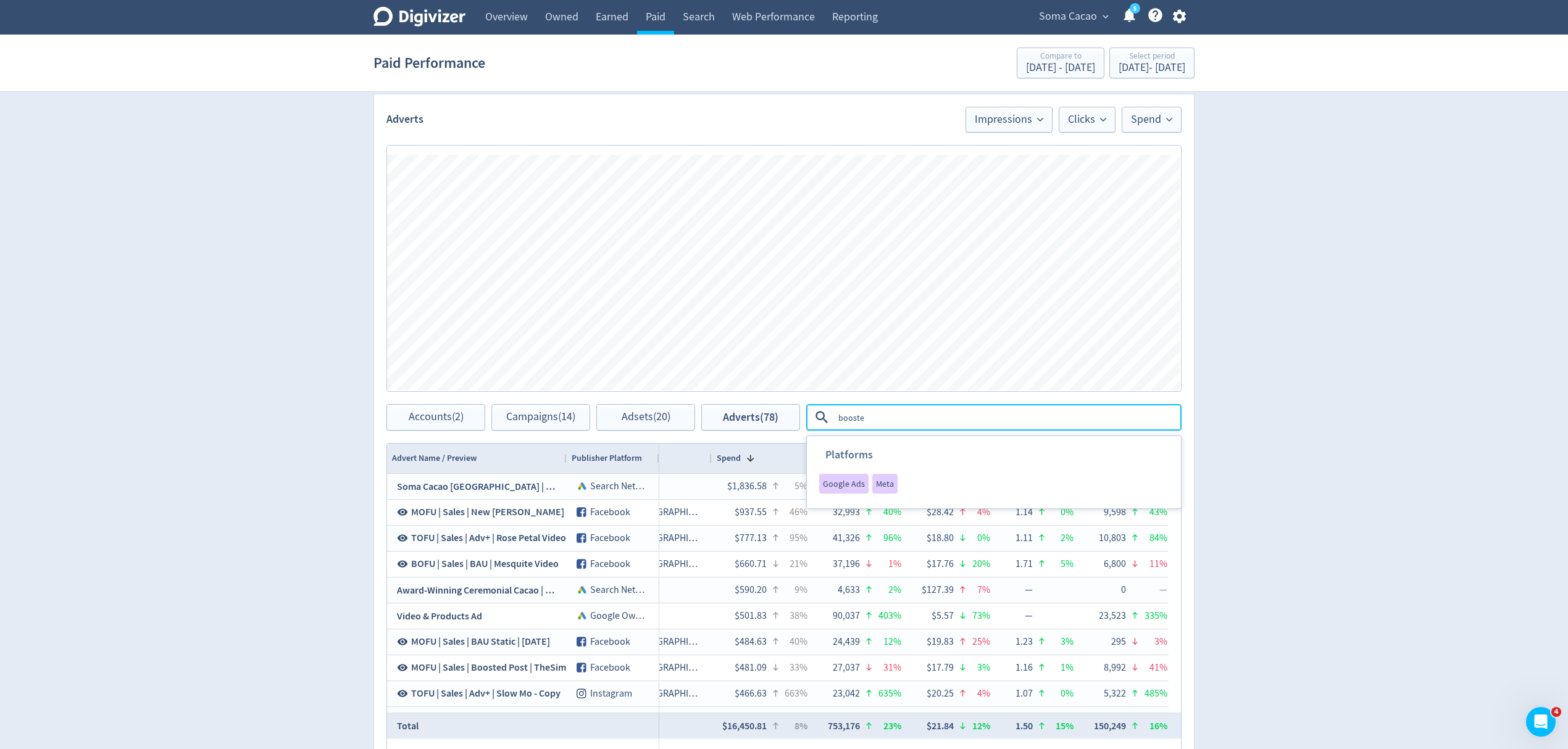
type textarea "boosted"
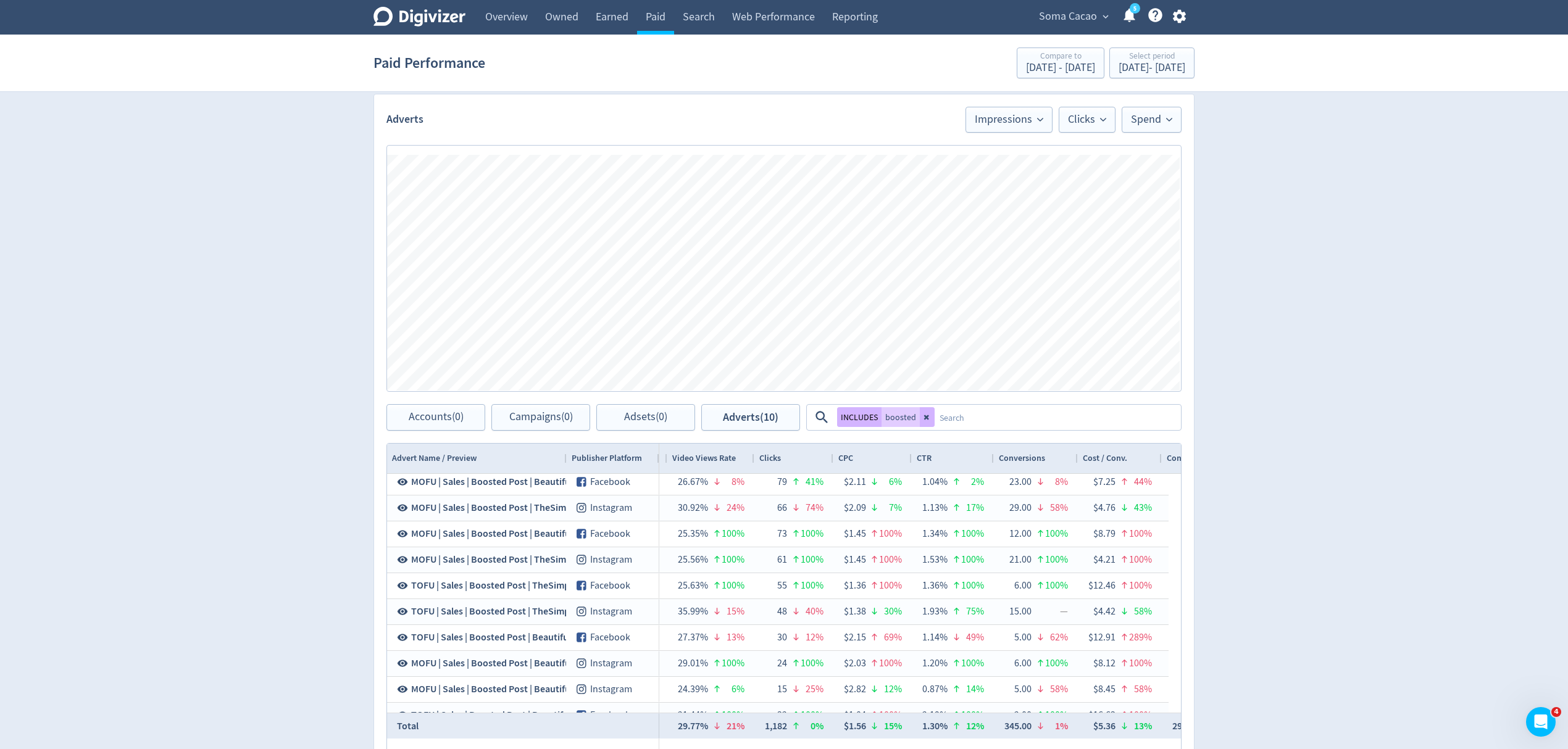
scroll to position [0, 1189]
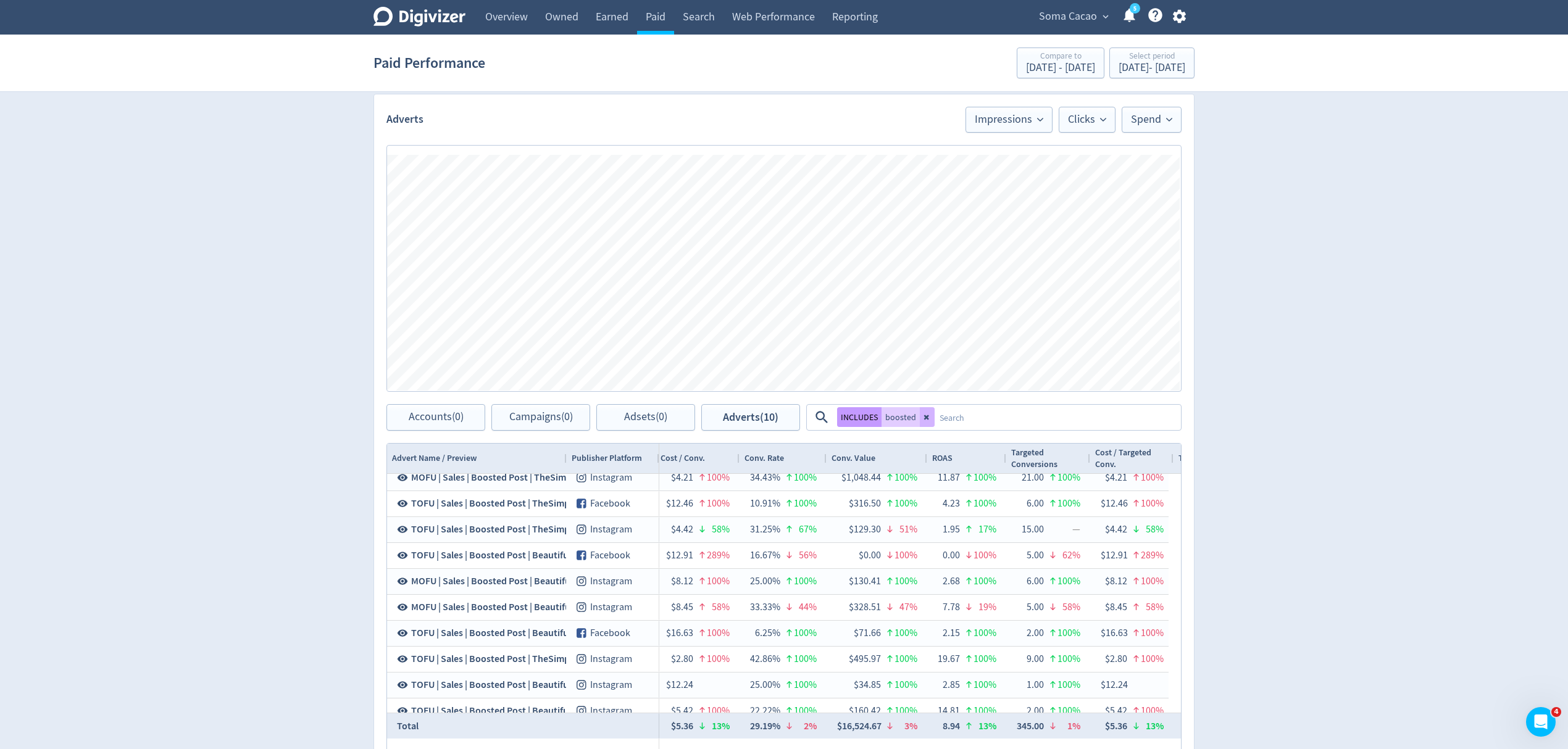
click at [858, 420] on button "INCLUDES" at bounding box center [859, 417] width 44 height 20
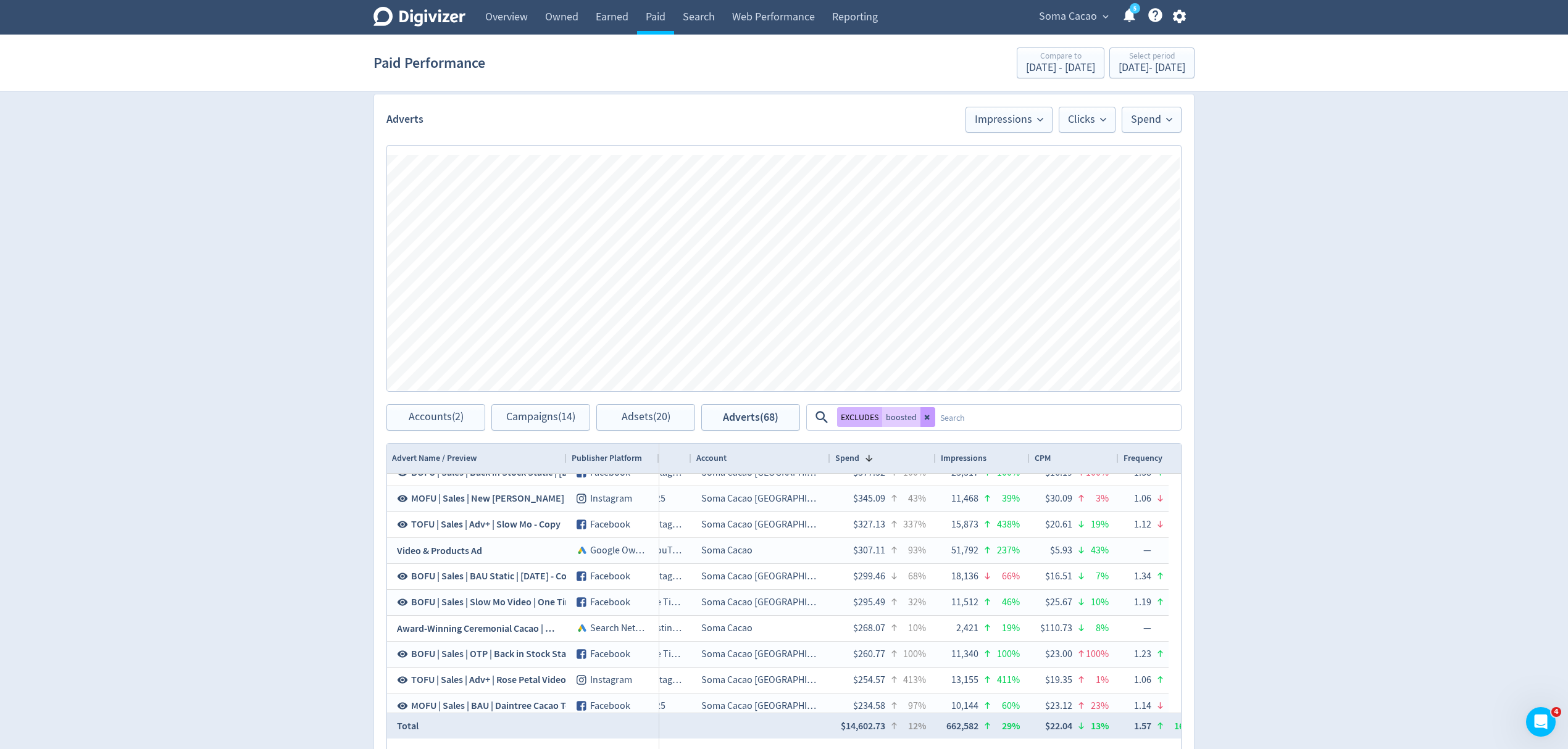
click at [927, 421] on button at bounding box center [928, 417] width 15 height 20
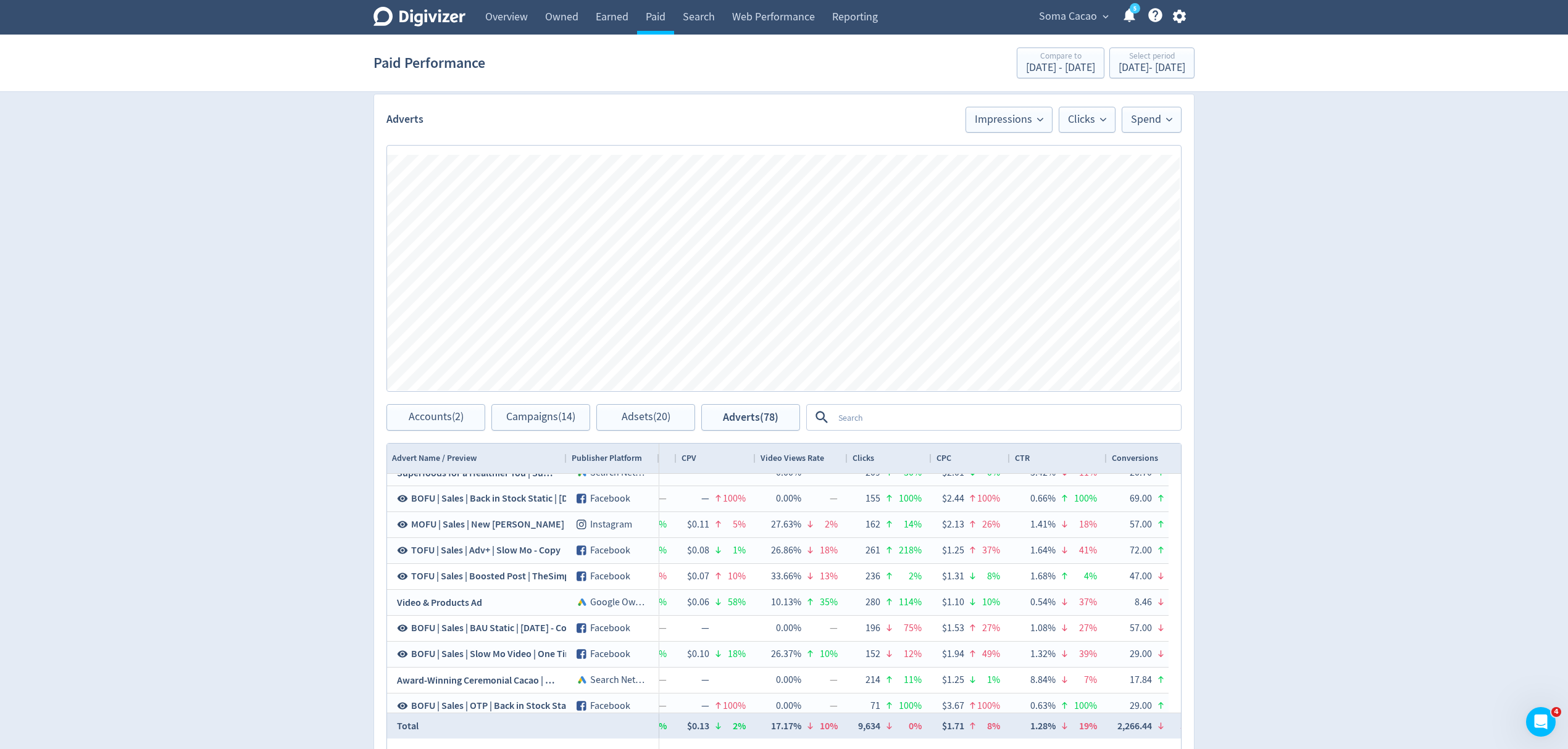
scroll to position [0, 1379]
